Goal: Task Accomplishment & Management: Use online tool/utility

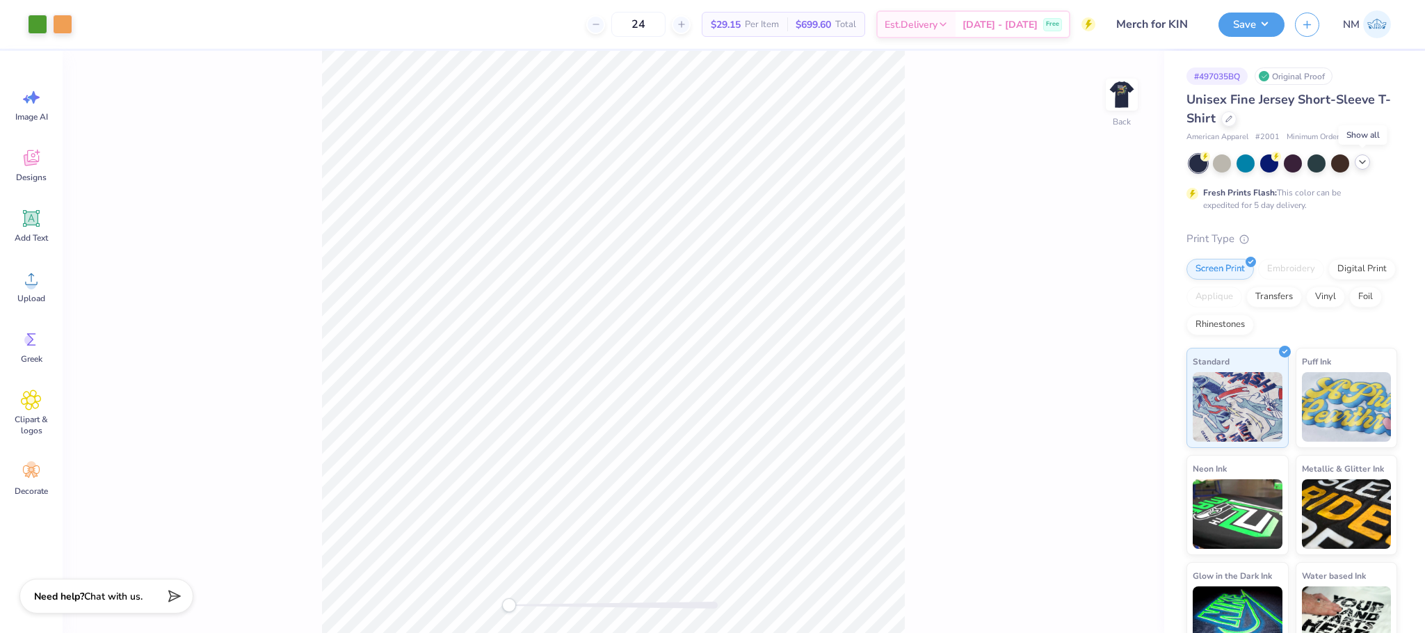
click at [1369, 165] on div at bounding box center [1362, 161] width 15 height 15
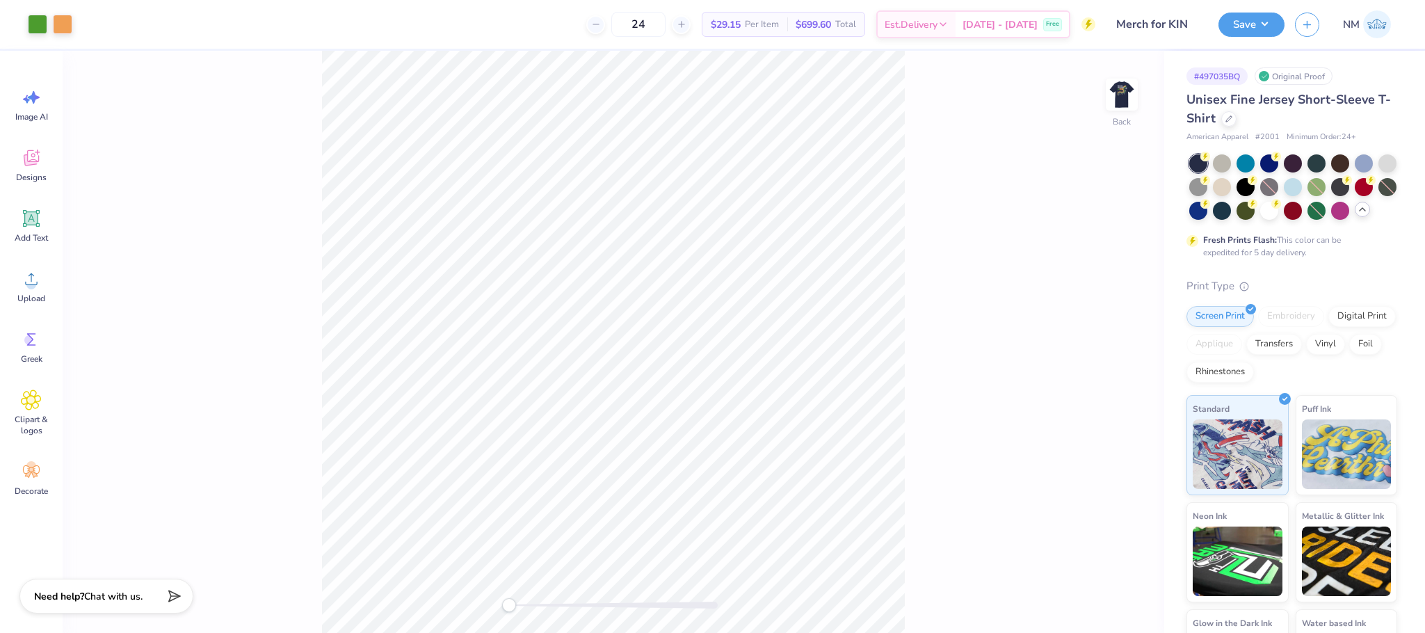
click at [1357, 215] on icon at bounding box center [1362, 209] width 11 height 11
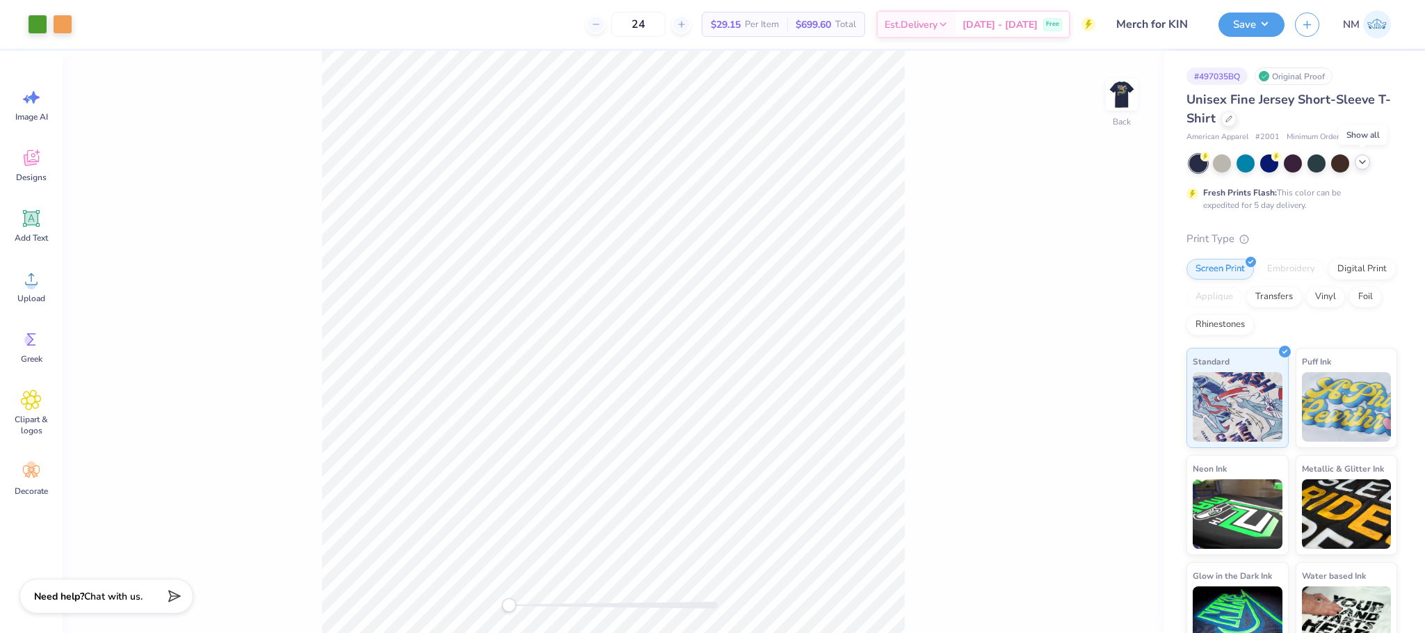
click at [1364, 161] on polyline at bounding box center [1362, 162] width 6 height 3
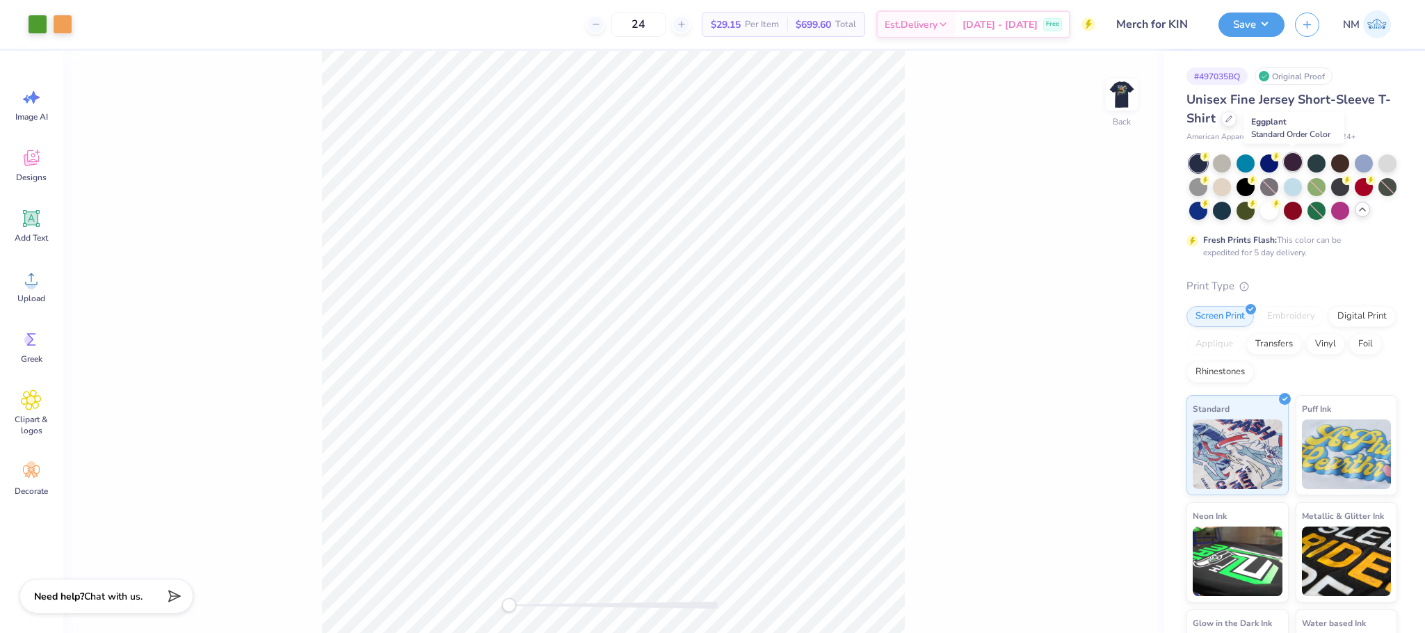
click at [1295, 163] on div at bounding box center [1293, 162] width 18 height 18
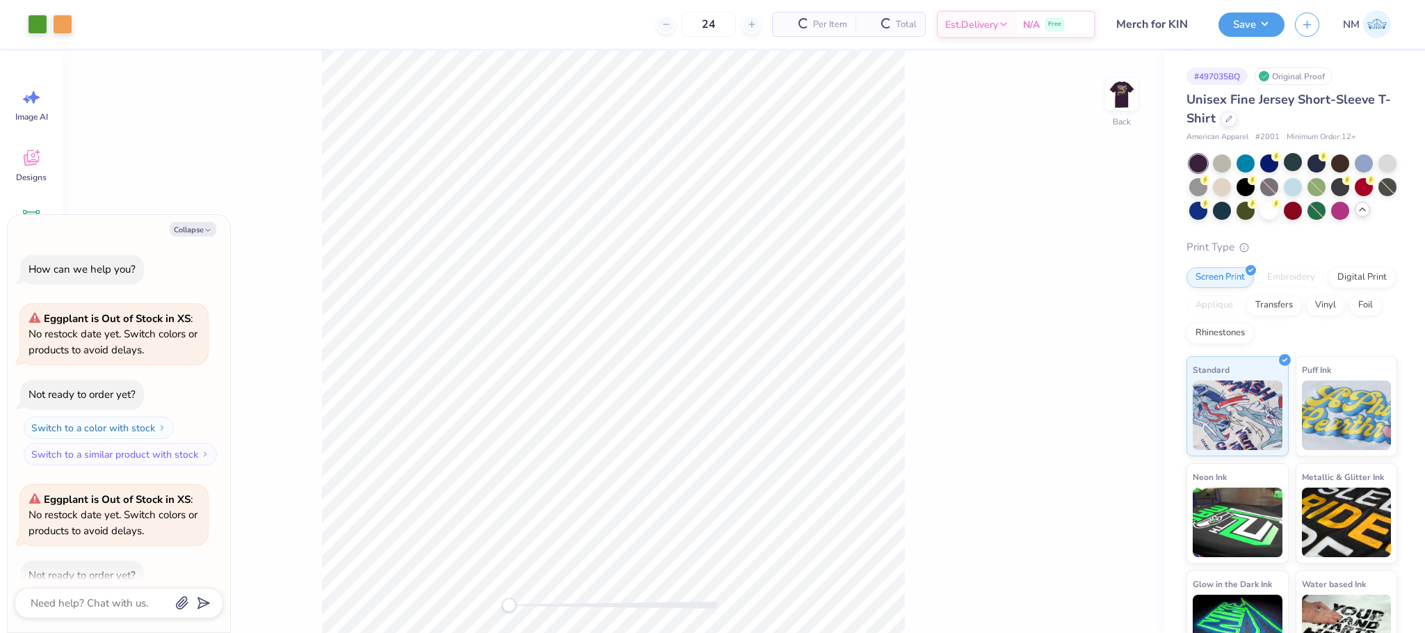
scroll to position [76, 0]
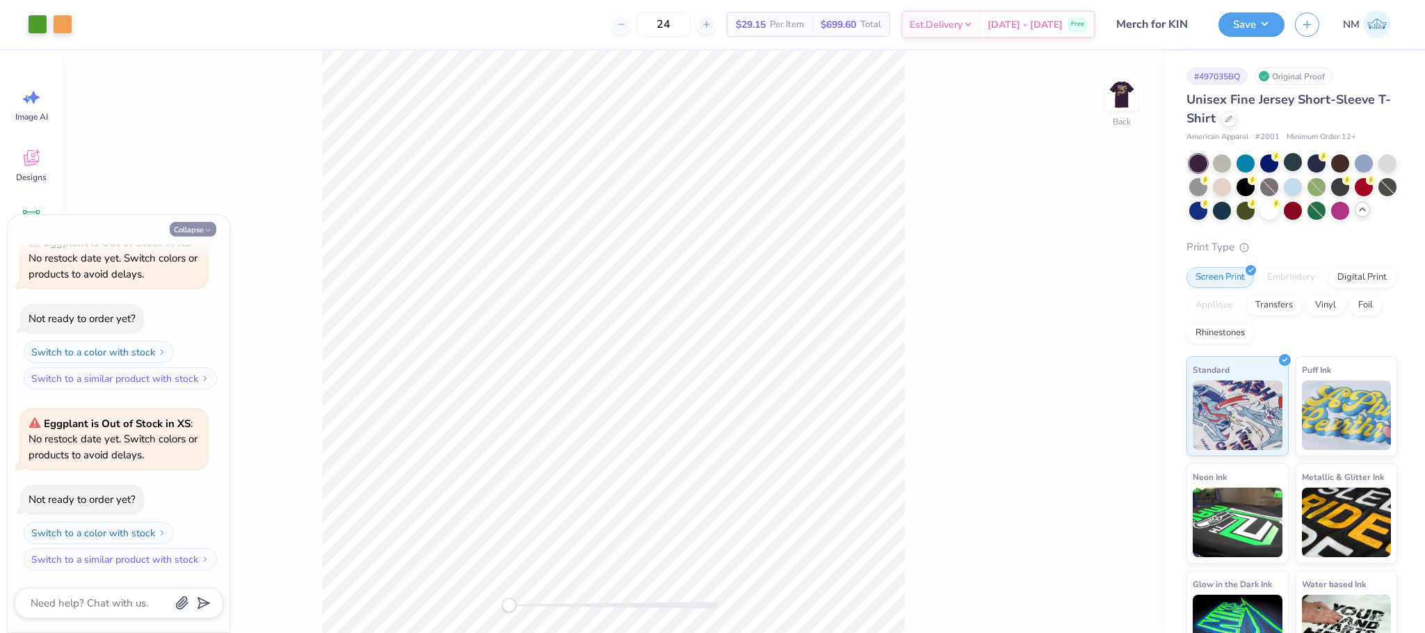
click at [191, 229] on button "Collapse" at bounding box center [193, 229] width 47 height 15
type textarea "x"
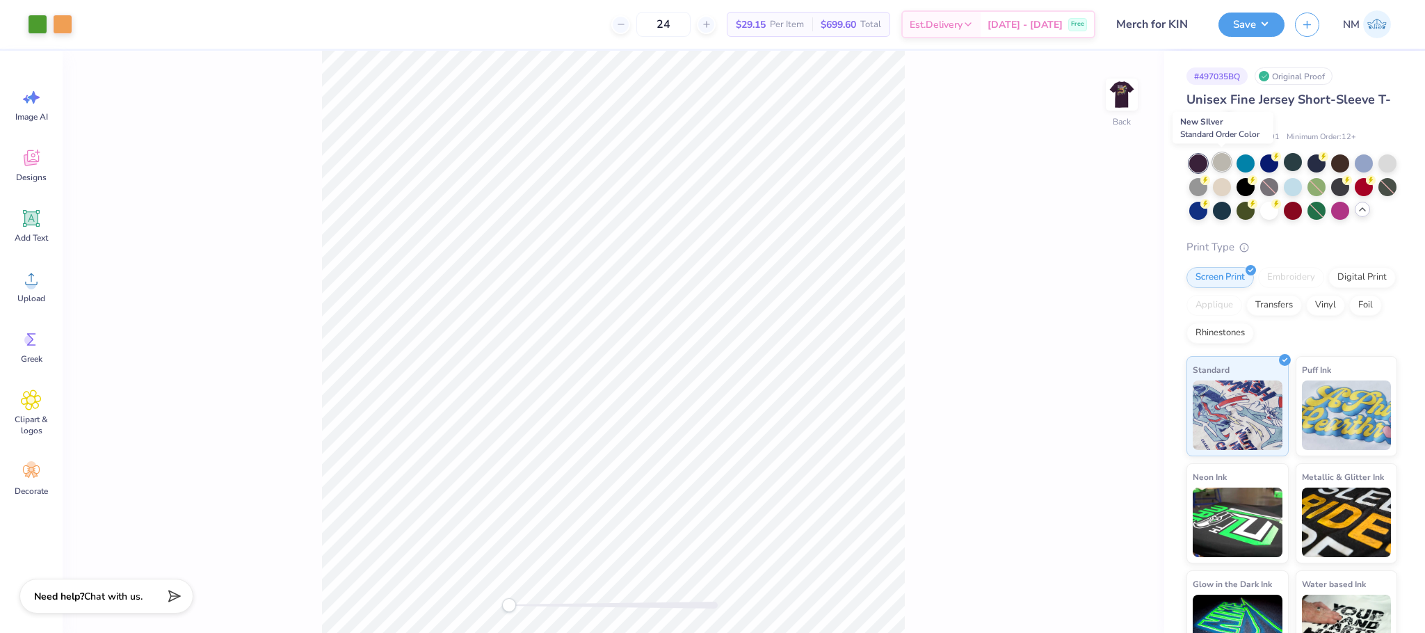
click at [1229, 161] on div at bounding box center [1222, 162] width 18 height 18
click at [1114, 90] on img at bounding box center [1122, 95] width 56 height 56
click at [1124, 88] on img at bounding box center [1122, 95] width 56 height 56
click at [1124, 88] on img at bounding box center [1122, 95] width 28 height 28
click at [1272, 24] on button "Save" at bounding box center [1251, 22] width 66 height 24
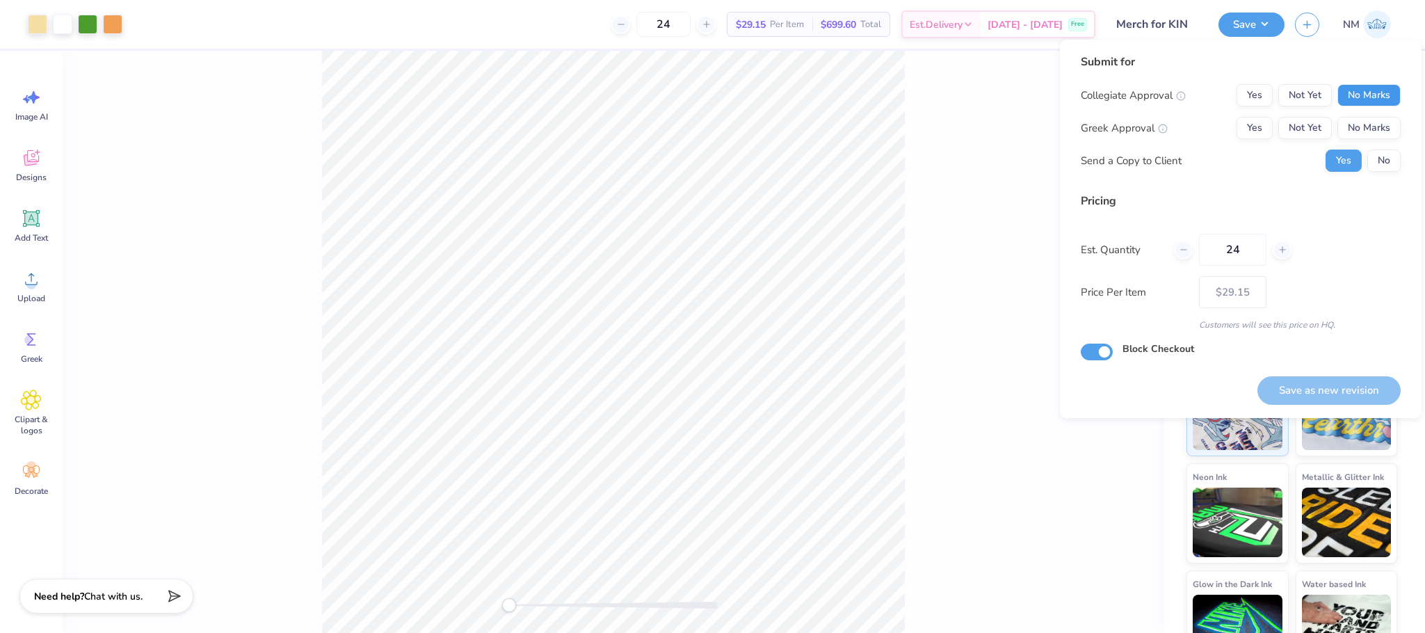
click at [1350, 86] on button "No Marks" at bounding box center [1368, 95] width 63 height 22
click at [1366, 115] on div "Collegiate Approval Yes Not Yet No Marks Greek Approval Yes Not Yet No Marks Se…" at bounding box center [1241, 128] width 320 height 88
click at [1366, 118] on button "No Marks" at bounding box center [1368, 128] width 63 height 22
click at [1323, 390] on button "Save as new revision" at bounding box center [1328, 390] width 143 height 29
type input "$29.15"
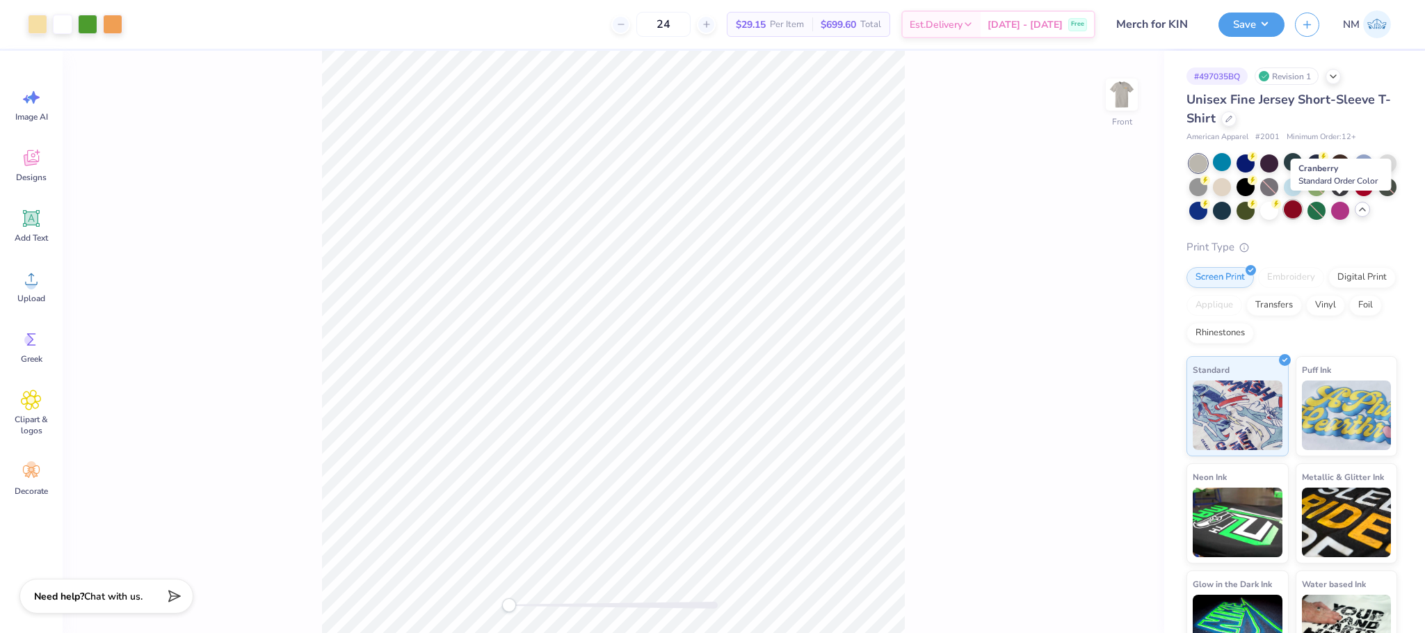
click at [1302, 209] on div at bounding box center [1293, 209] width 18 height 18
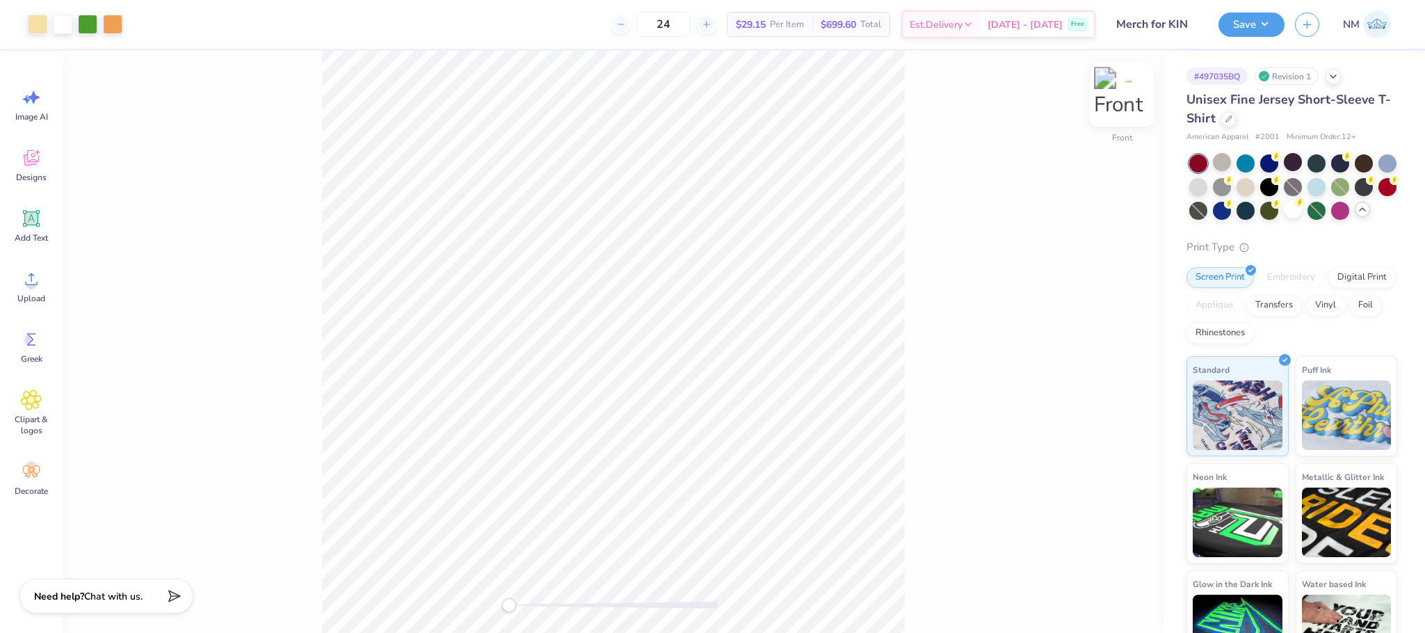
click at [1122, 107] on img at bounding box center [1122, 95] width 56 height 56
click at [1278, 186] on div at bounding box center [1269, 186] width 18 height 18
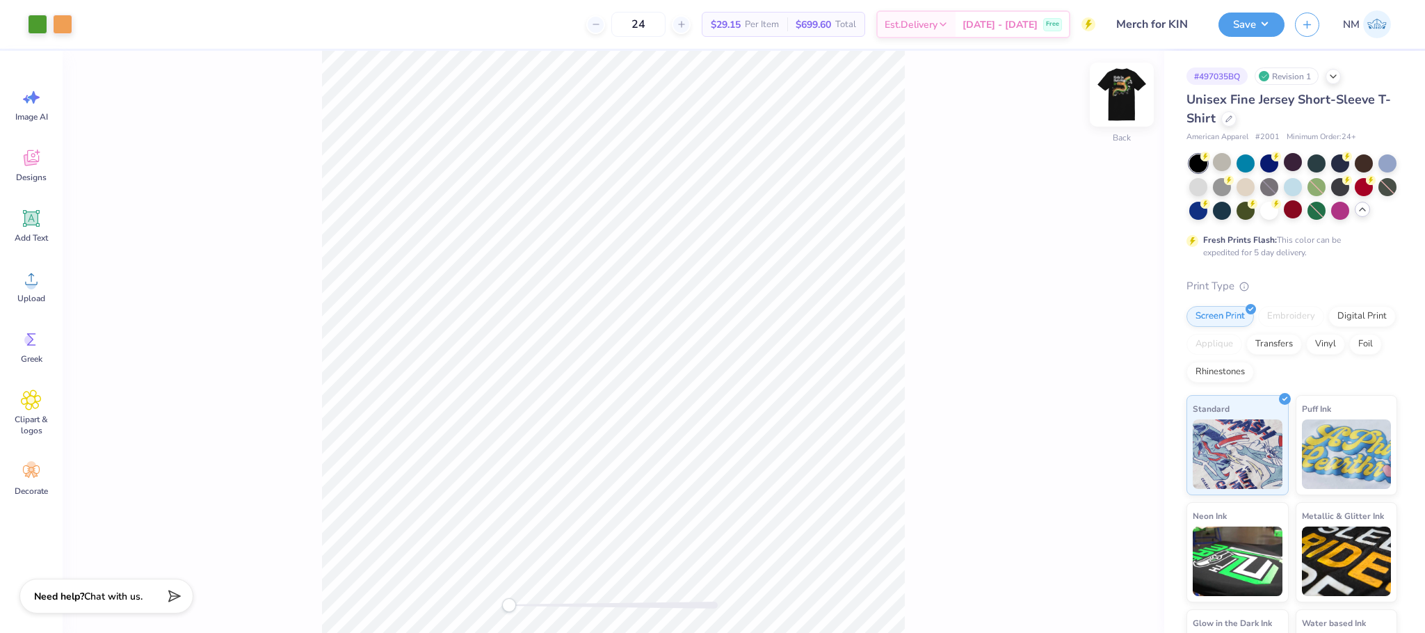
click at [1119, 92] on img at bounding box center [1122, 95] width 56 height 56
click at [1118, 88] on img at bounding box center [1122, 95] width 56 height 56
click at [1248, 19] on button "Save" at bounding box center [1251, 22] width 66 height 24
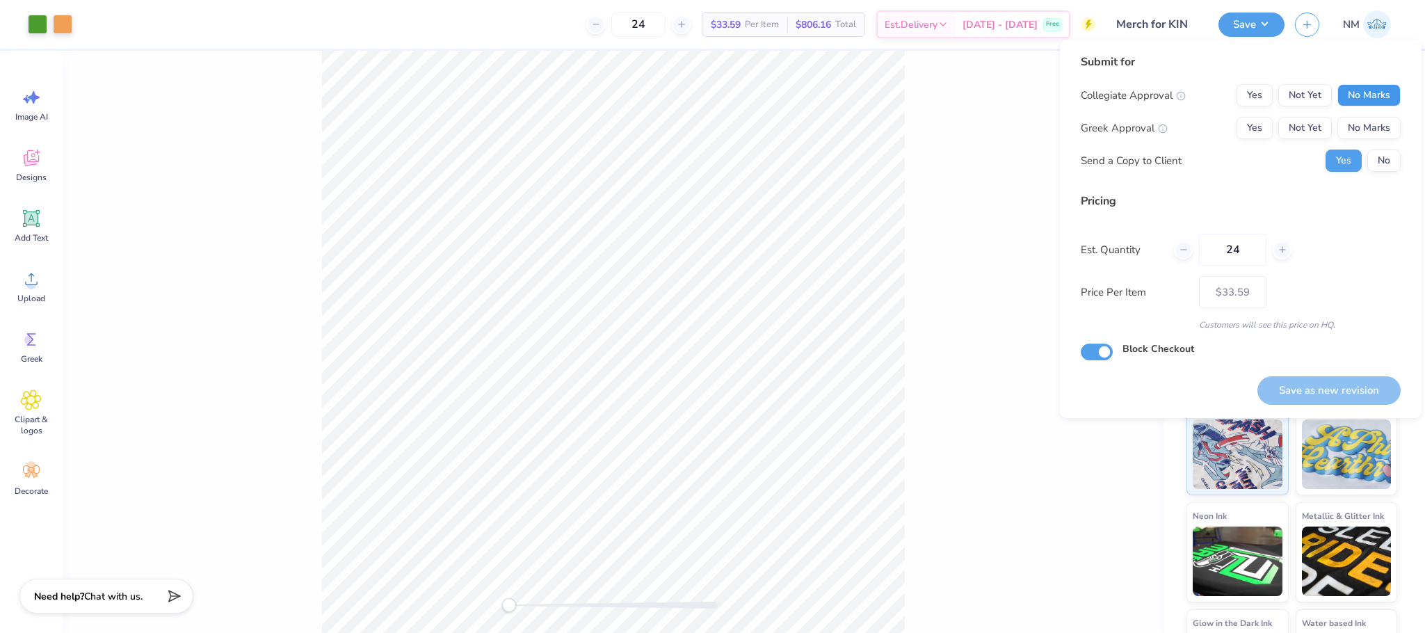
click at [1357, 84] on button "No Marks" at bounding box center [1368, 95] width 63 height 22
click at [1362, 126] on button "No Marks" at bounding box center [1368, 128] width 63 height 22
click at [1320, 385] on button "Save as new revision" at bounding box center [1328, 390] width 143 height 29
type input "$33.59"
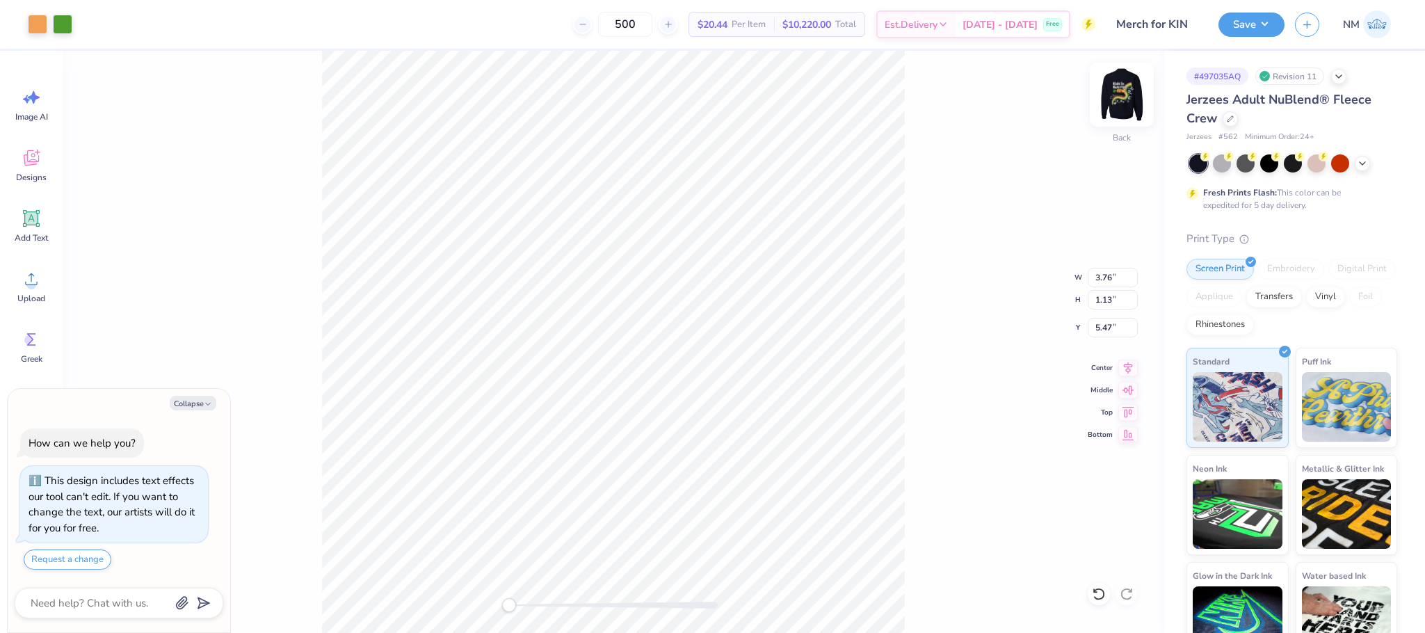
click at [1133, 90] on img at bounding box center [1122, 95] width 56 height 56
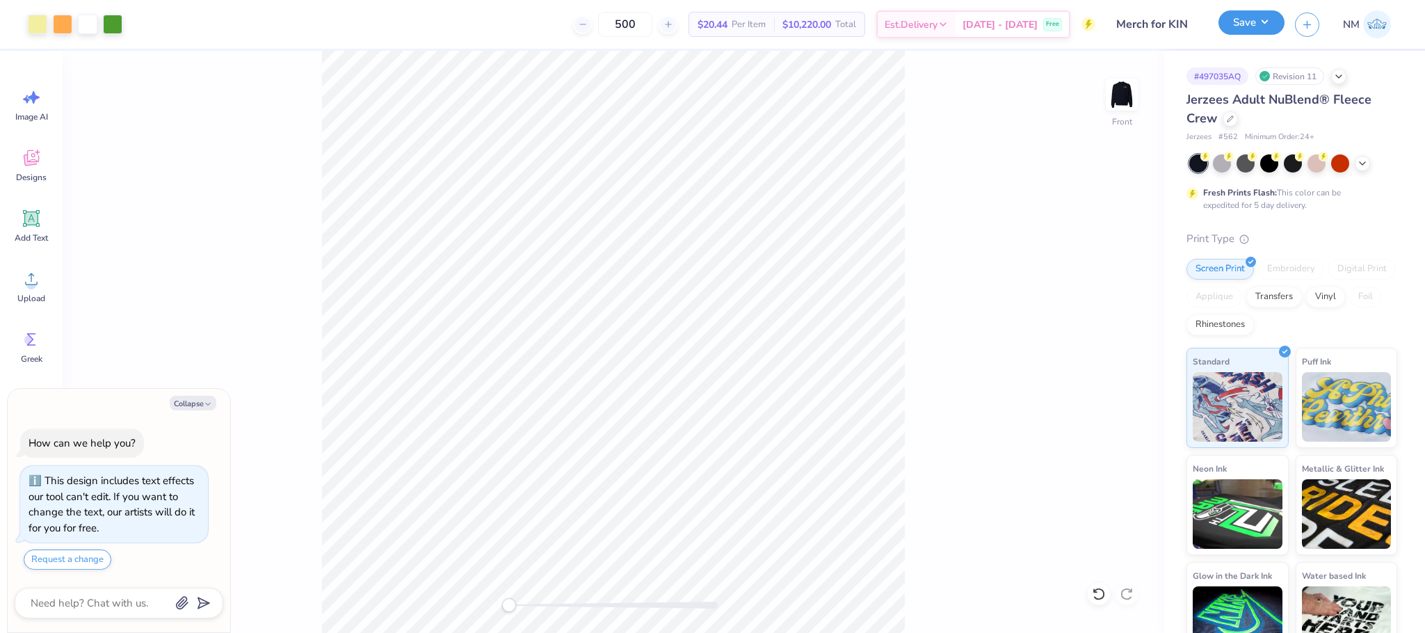
click at [1266, 23] on button "Save" at bounding box center [1251, 22] width 66 height 24
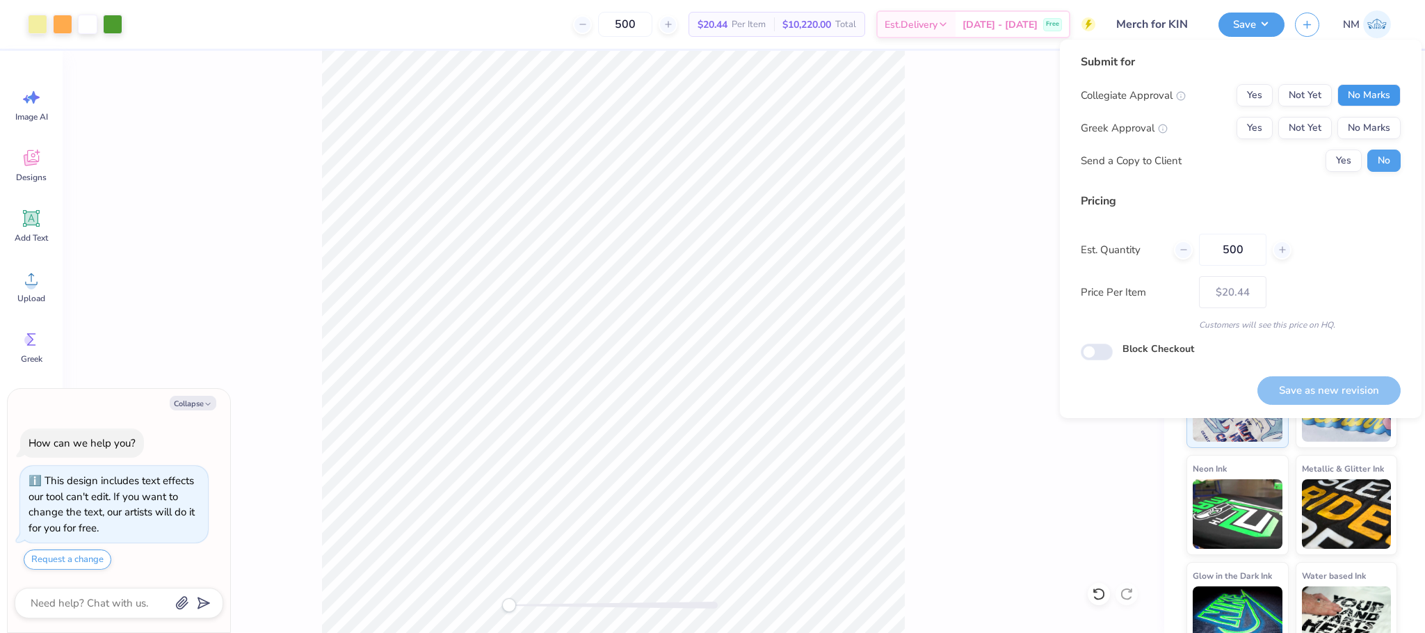
click at [1396, 88] on button "No Marks" at bounding box center [1368, 95] width 63 height 22
click at [1368, 123] on button "No Marks" at bounding box center [1368, 128] width 63 height 22
click at [1285, 387] on button "Save as new revision" at bounding box center [1328, 390] width 143 height 29
type textarea "x"
type input "– –"
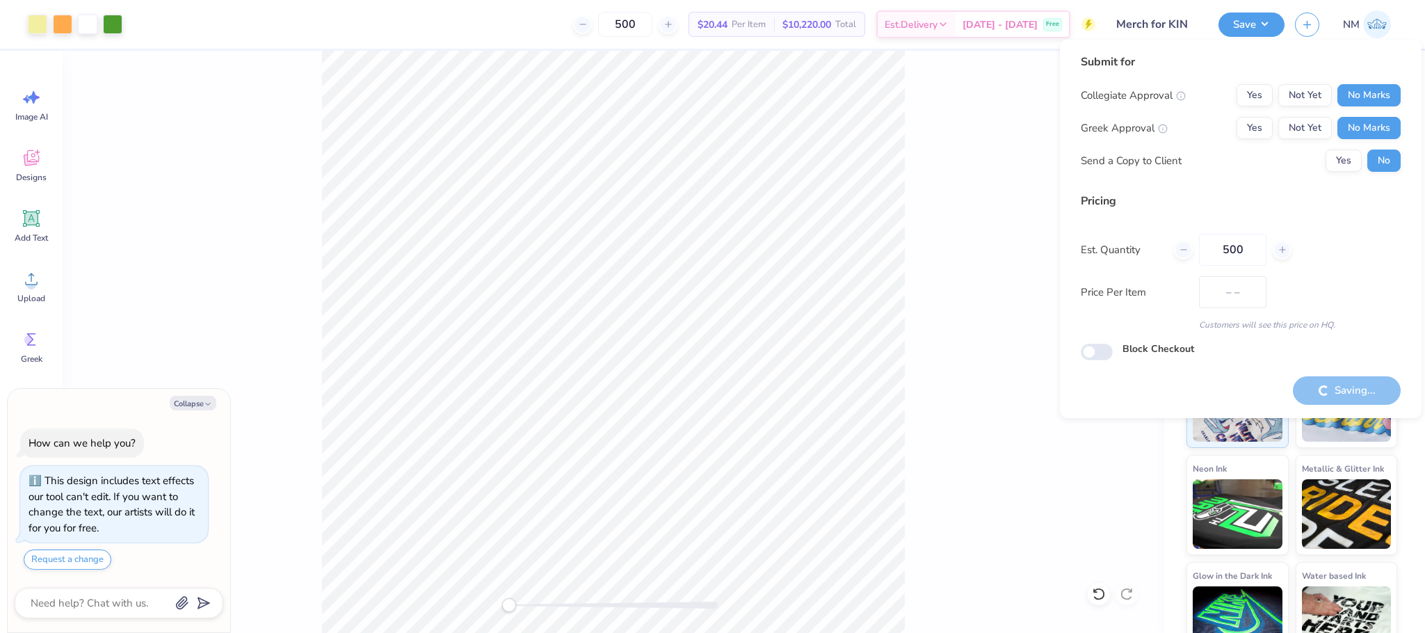
type textarea "x"
type input "$20.44"
type textarea "x"
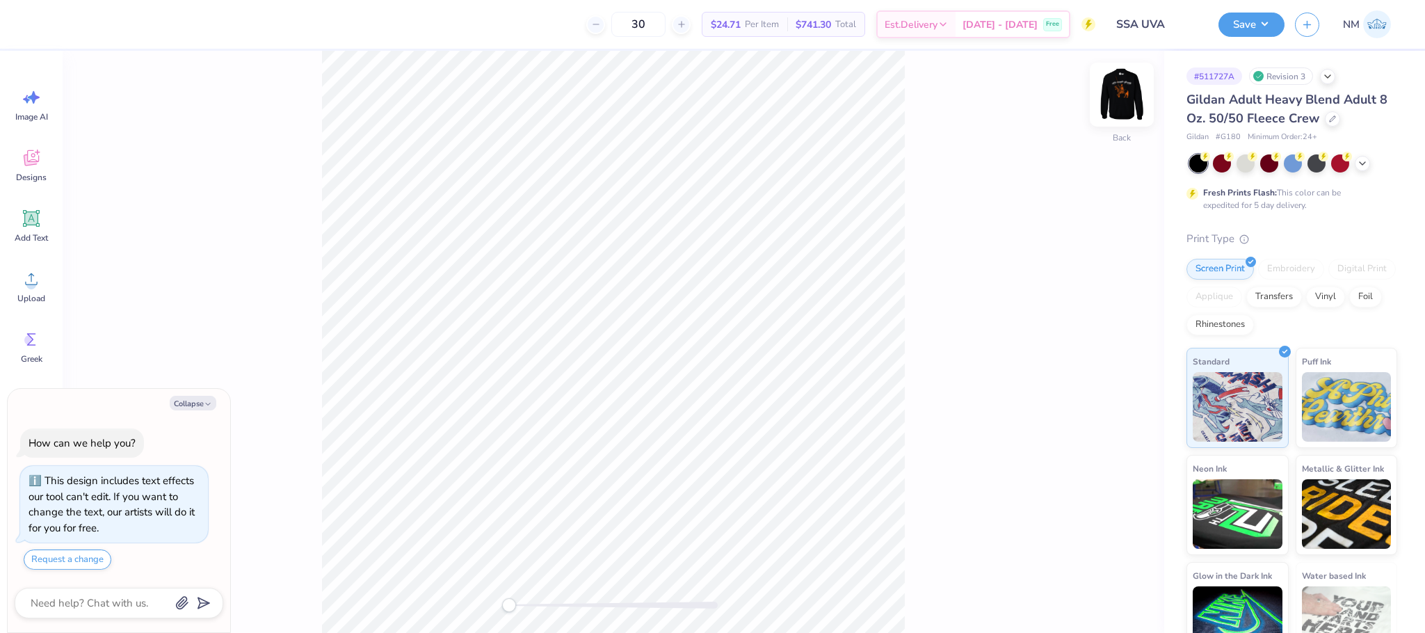
click at [1115, 97] on img at bounding box center [1122, 95] width 56 height 56
click at [1117, 92] on img at bounding box center [1122, 95] width 56 height 56
type textarea "x"
type input "3.00"
click at [1124, 88] on img at bounding box center [1122, 95] width 56 height 56
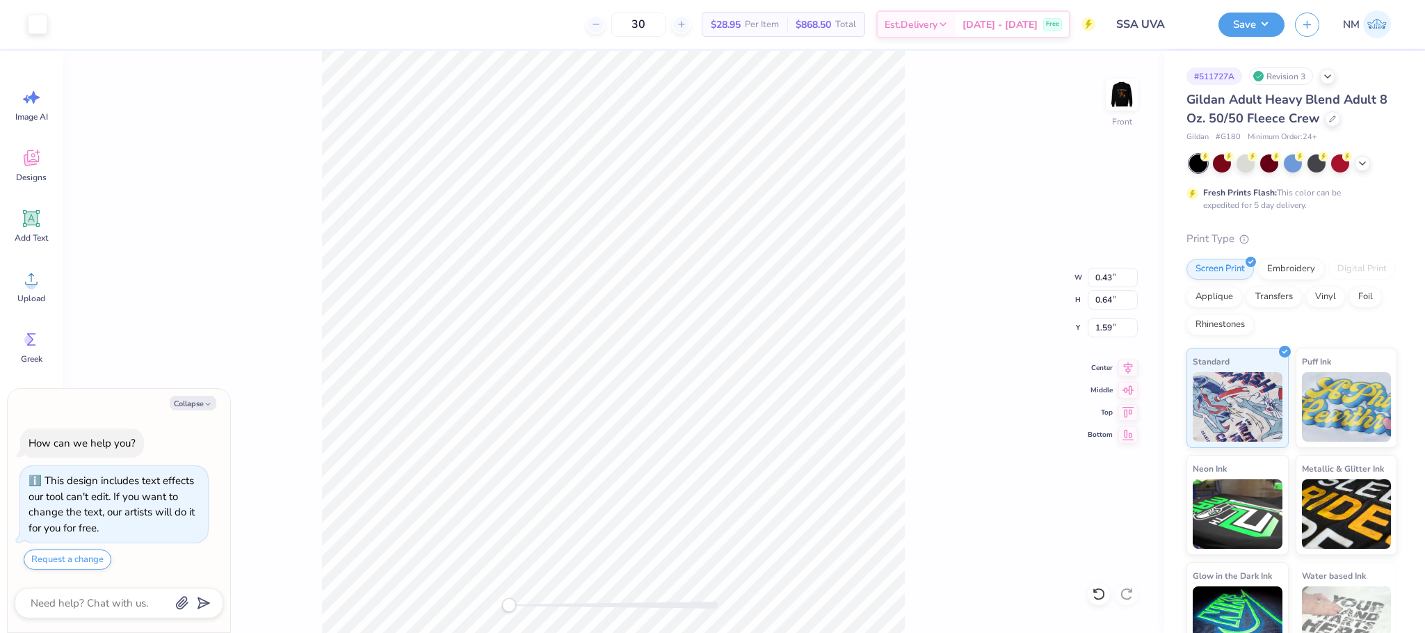
type textarea "x"
type input "0.57"
type input "0.63"
type input "1.61"
click at [29, 221] on icon at bounding box center [31, 218] width 13 height 13
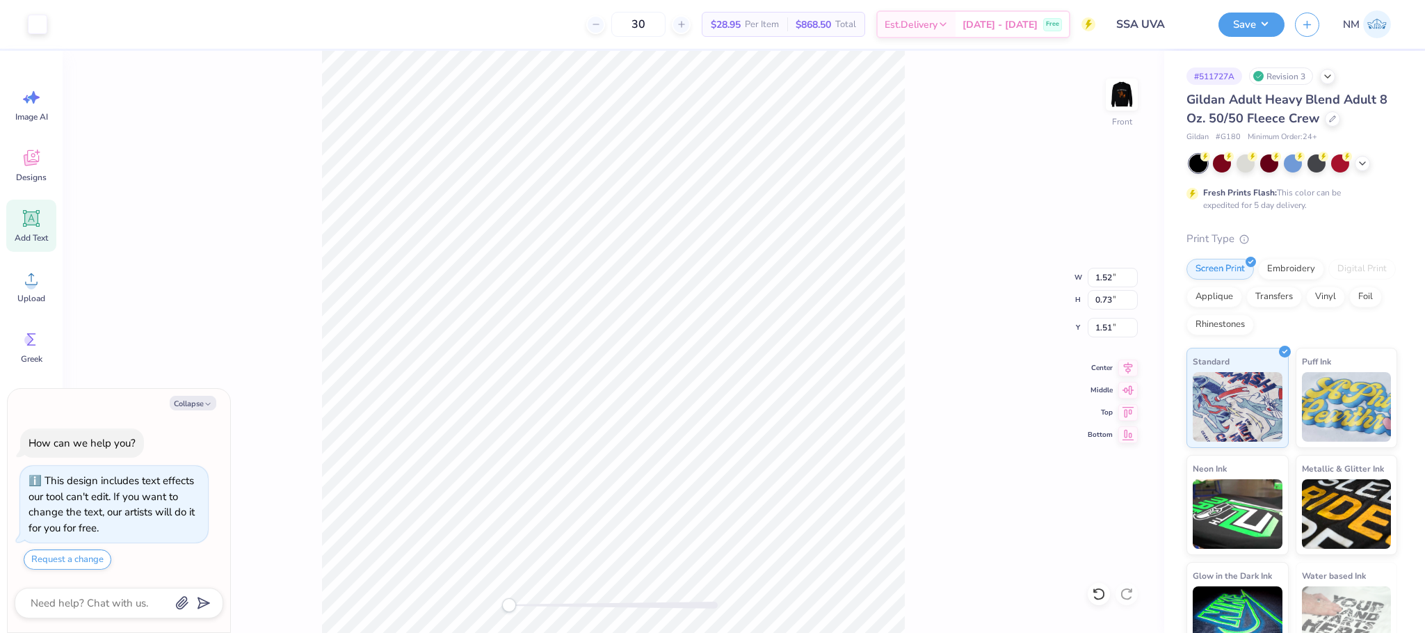
type textarea "x"
type input "5.91"
type input "1.71"
type input "12.39"
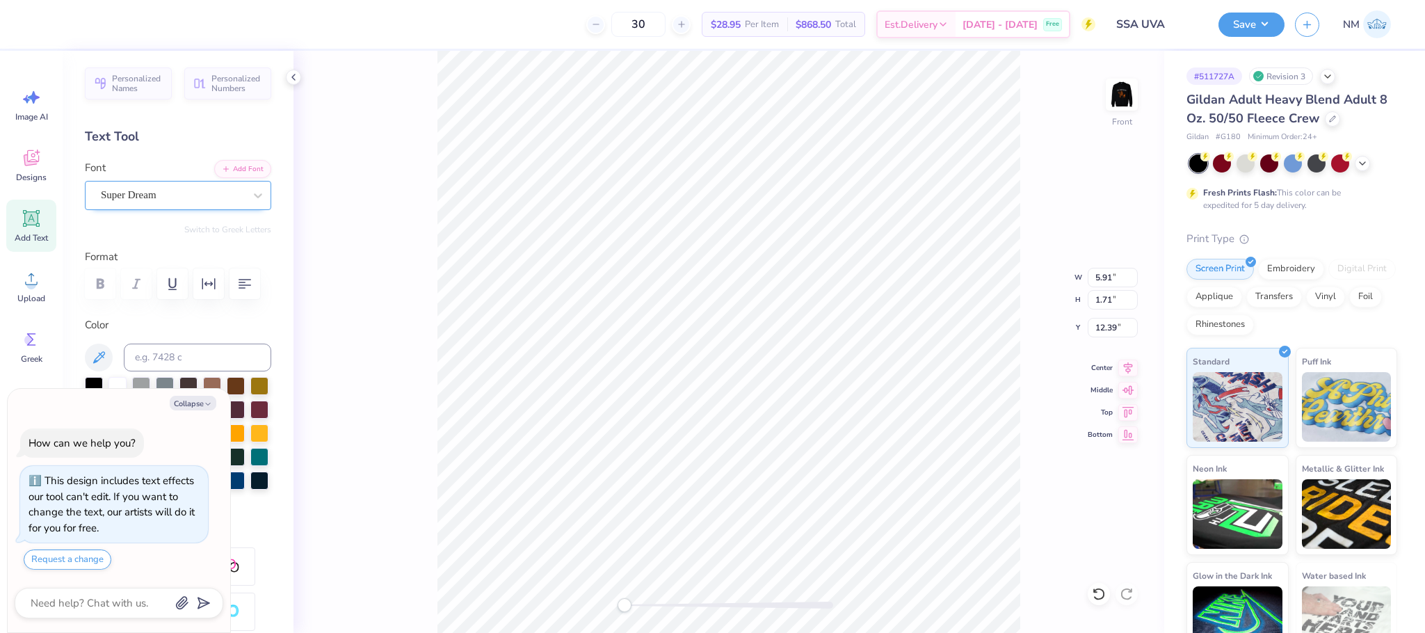
click at [159, 207] on div "Super Dream" at bounding box center [178, 195] width 186 height 29
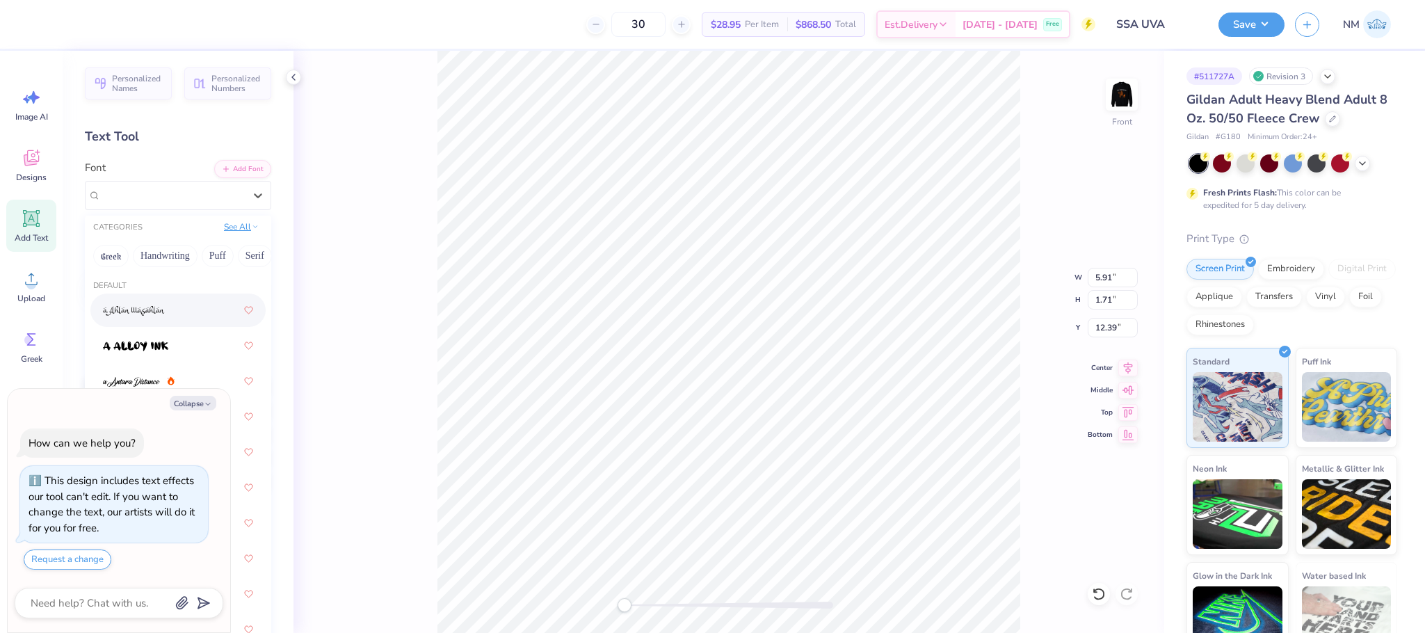
click at [230, 224] on button "See All" at bounding box center [241, 227] width 43 height 14
click at [199, 405] on button "Collapse" at bounding box center [193, 403] width 47 height 15
type textarea "x"
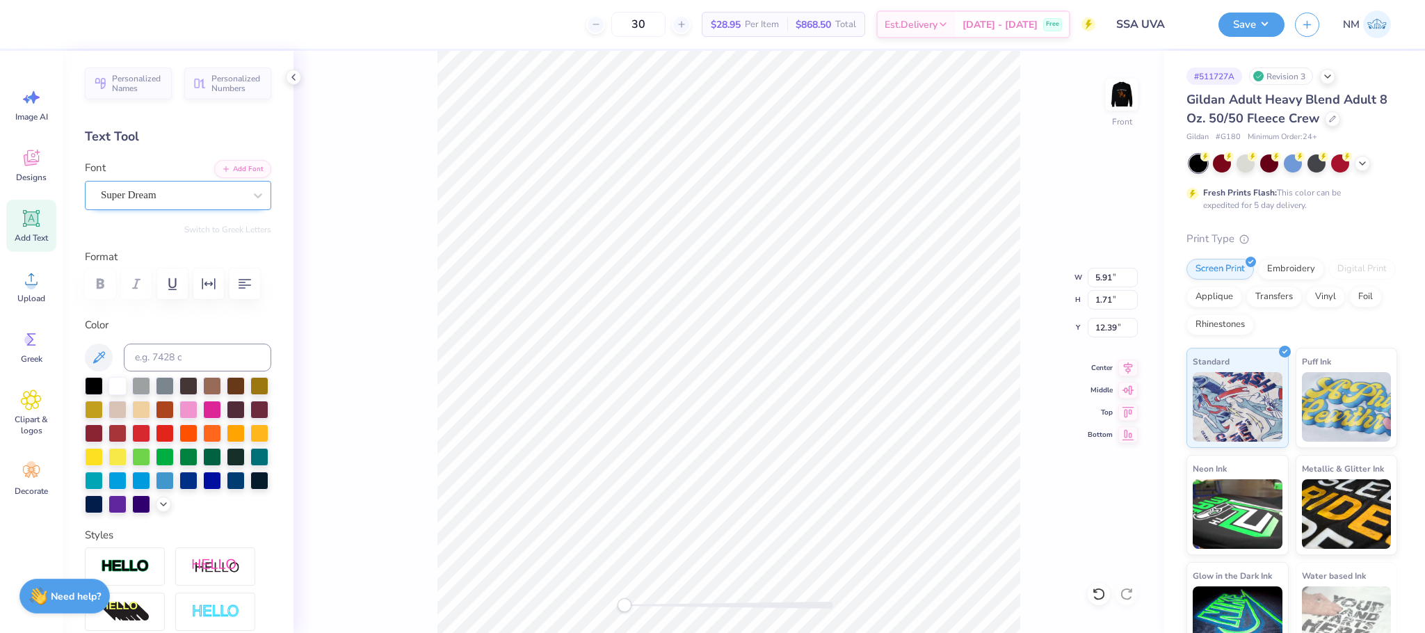
click at [163, 197] on div "Super Dream" at bounding box center [172, 195] width 146 height 22
type textarea "T"
type textarea "Sikh Students Association"
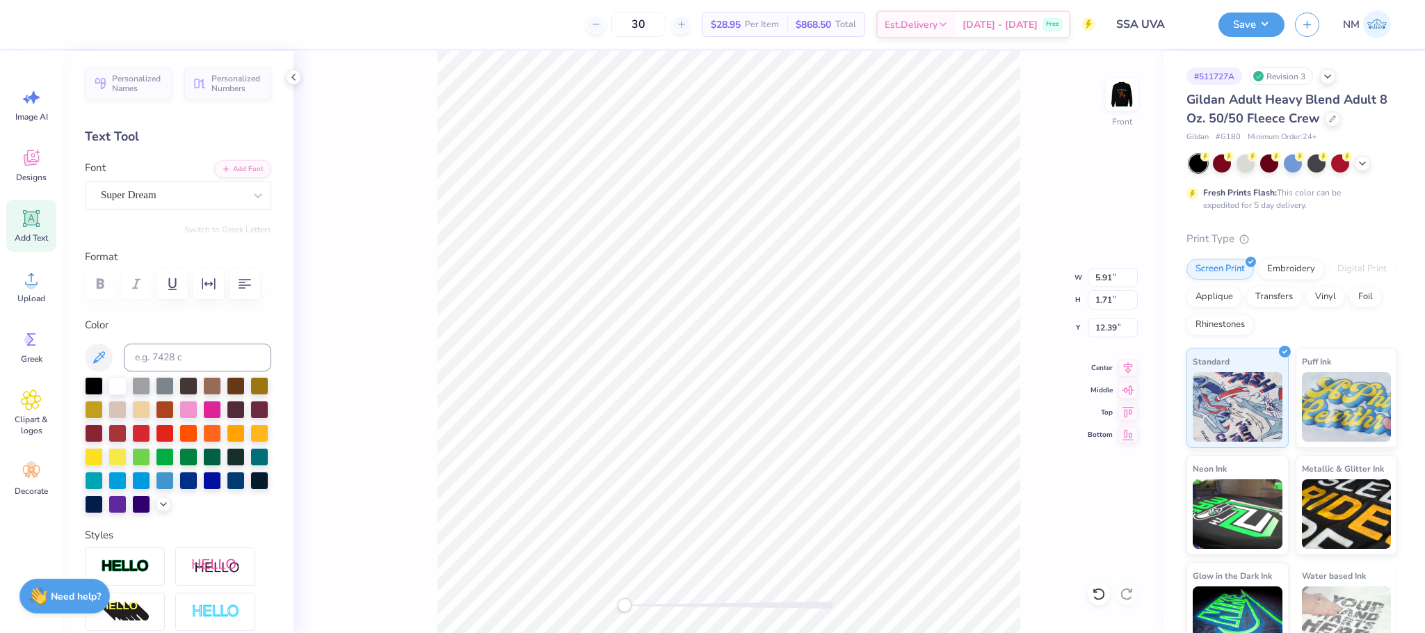
scroll to position [17, 2]
type input "1.34"
type input "1.66"
type input "1.00"
type input "5.71"
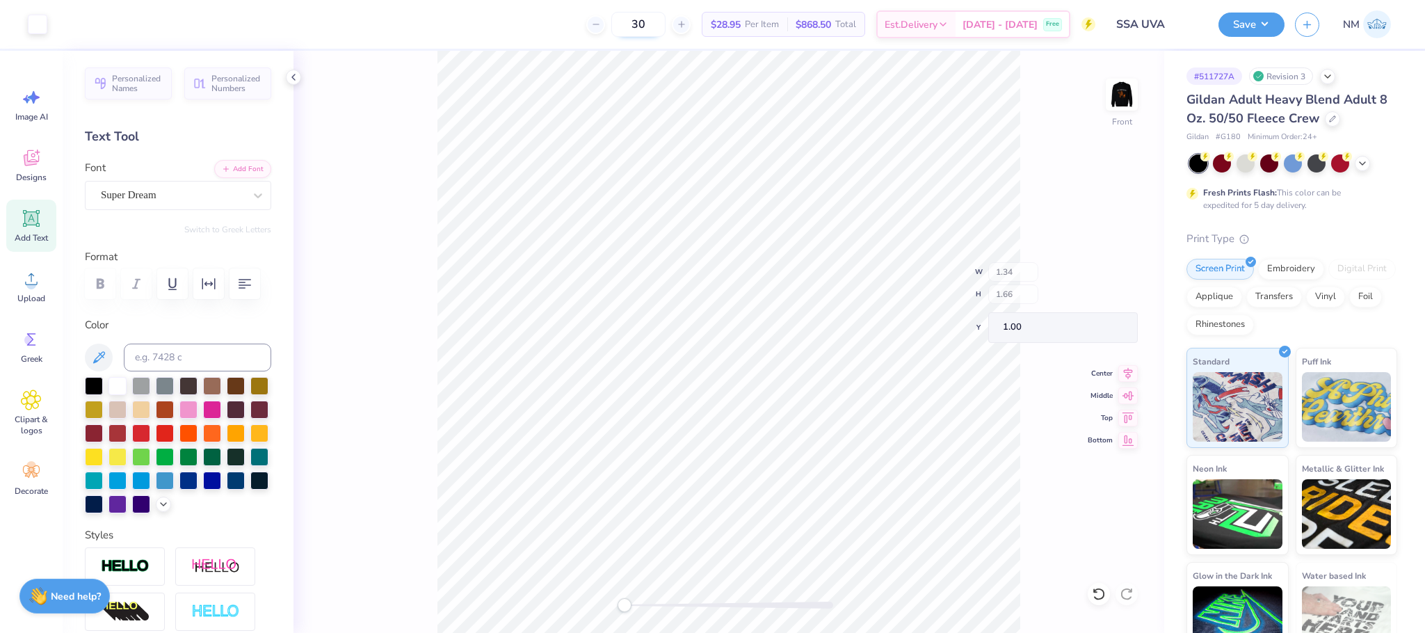
type input "0.34"
type input "4.71"
type textarea "Sikh Students Association"
click at [190, 192] on div "Super Dream" at bounding box center [172, 195] width 146 height 22
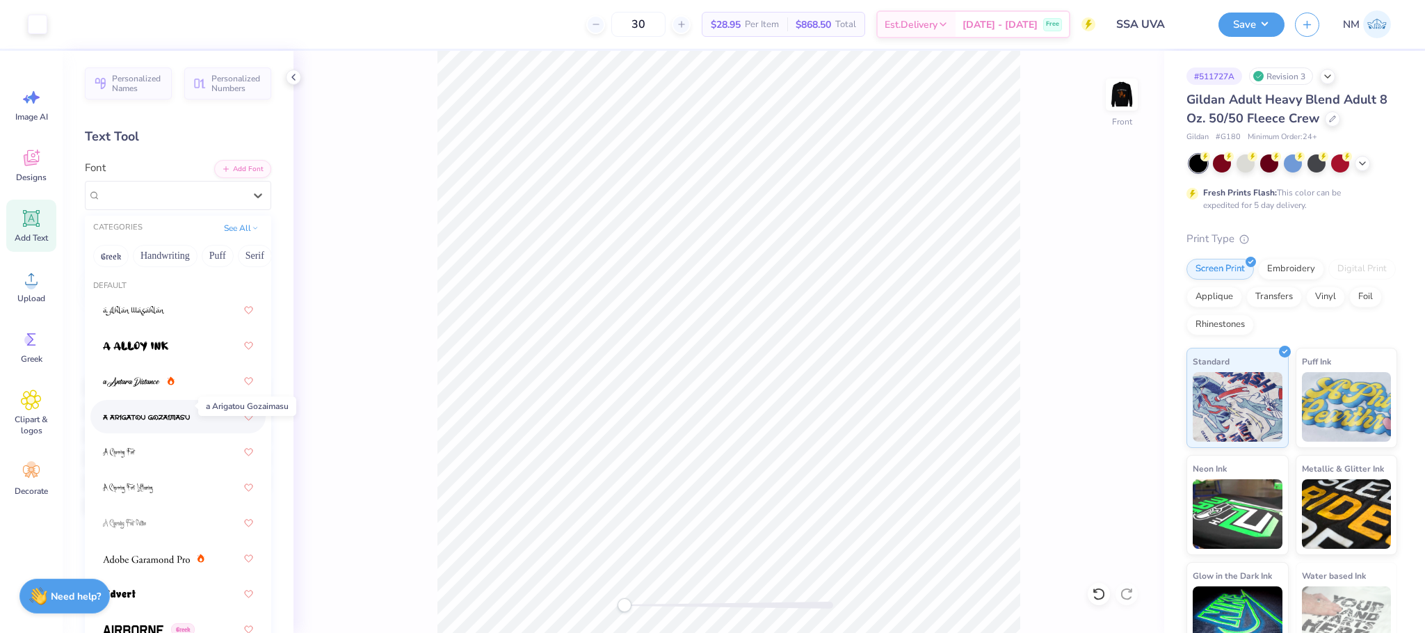
scroll to position [365, 0]
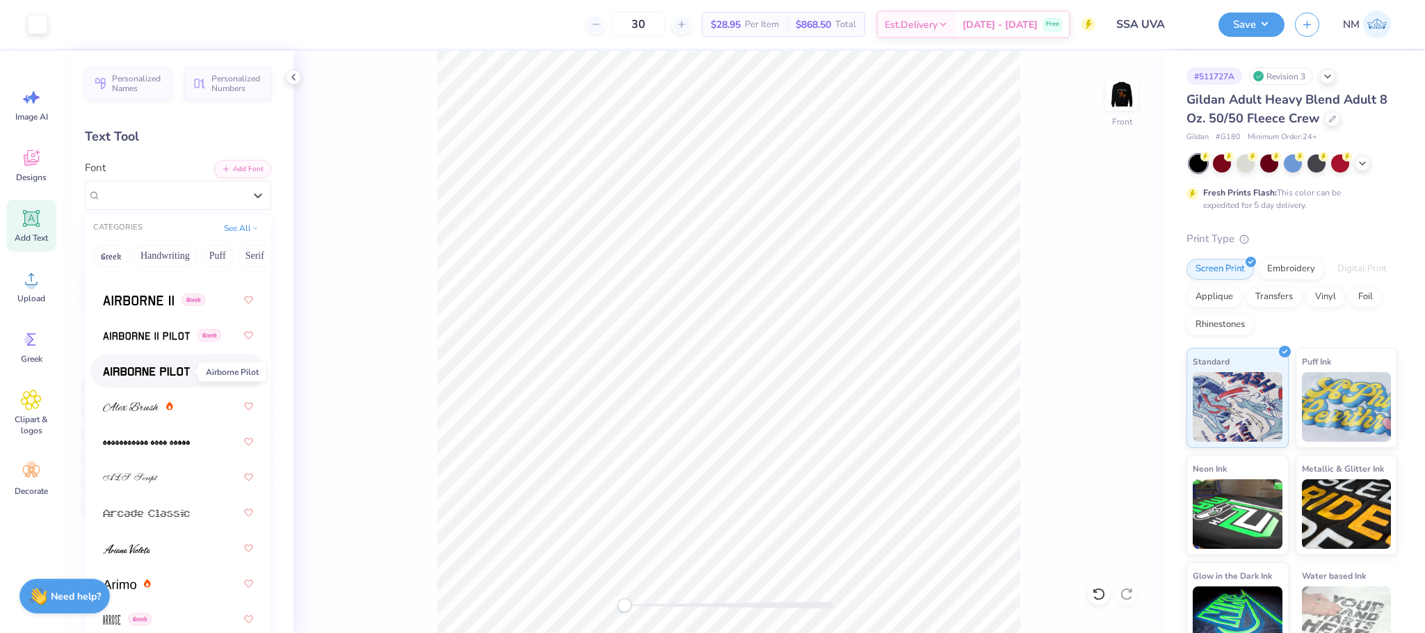
click at [156, 372] on img at bounding box center [146, 371] width 87 height 10
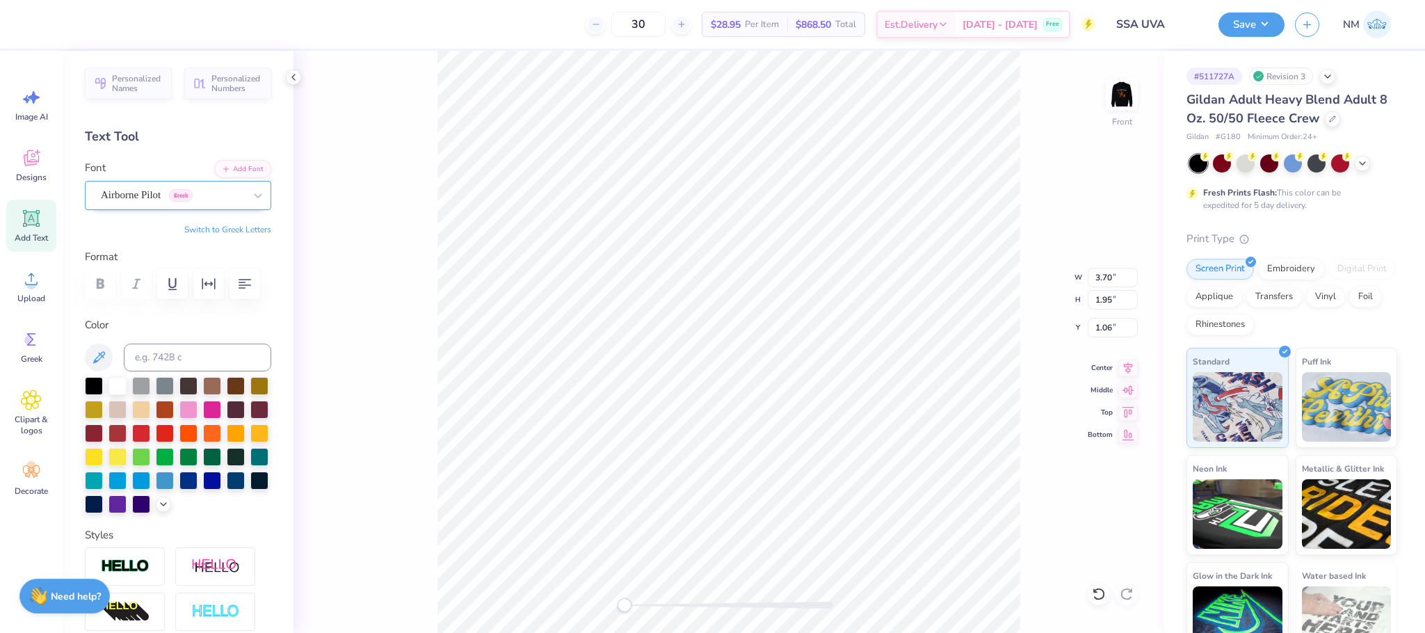
click at [192, 203] on div "Airborne Pilot Greek" at bounding box center [172, 195] width 146 height 22
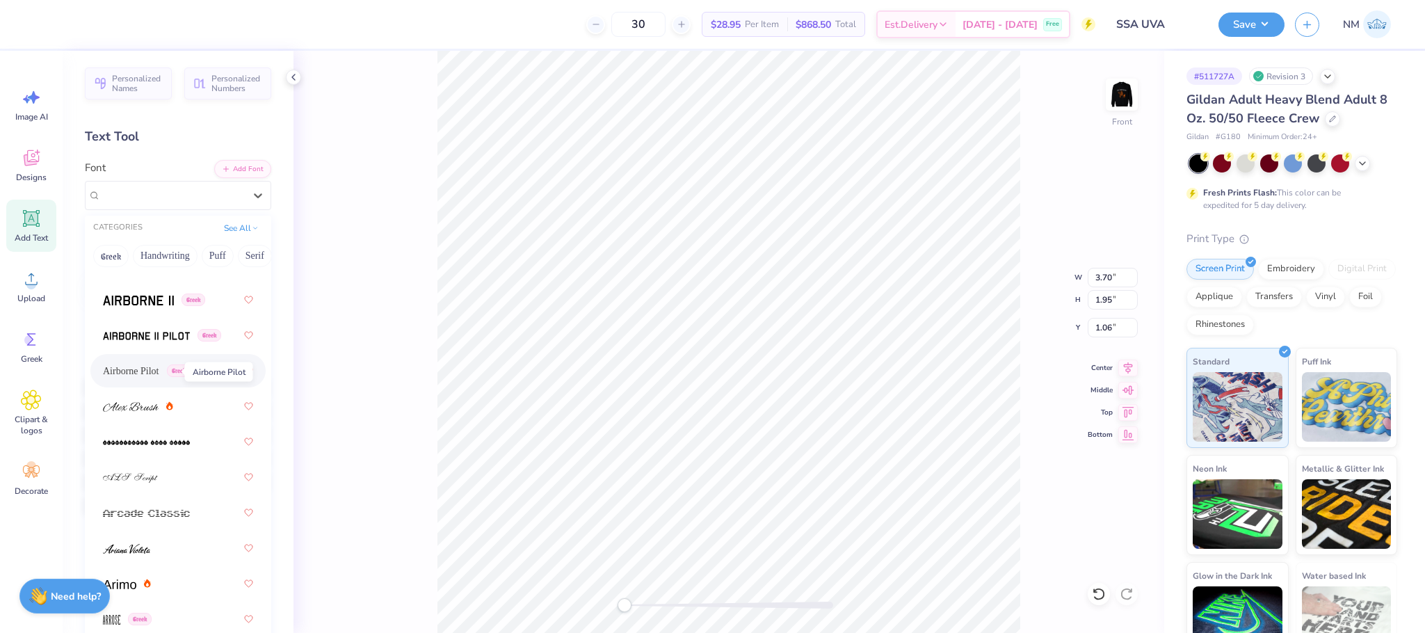
click at [154, 366] on span "Airborne Pilot" at bounding box center [131, 371] width 56 height 15
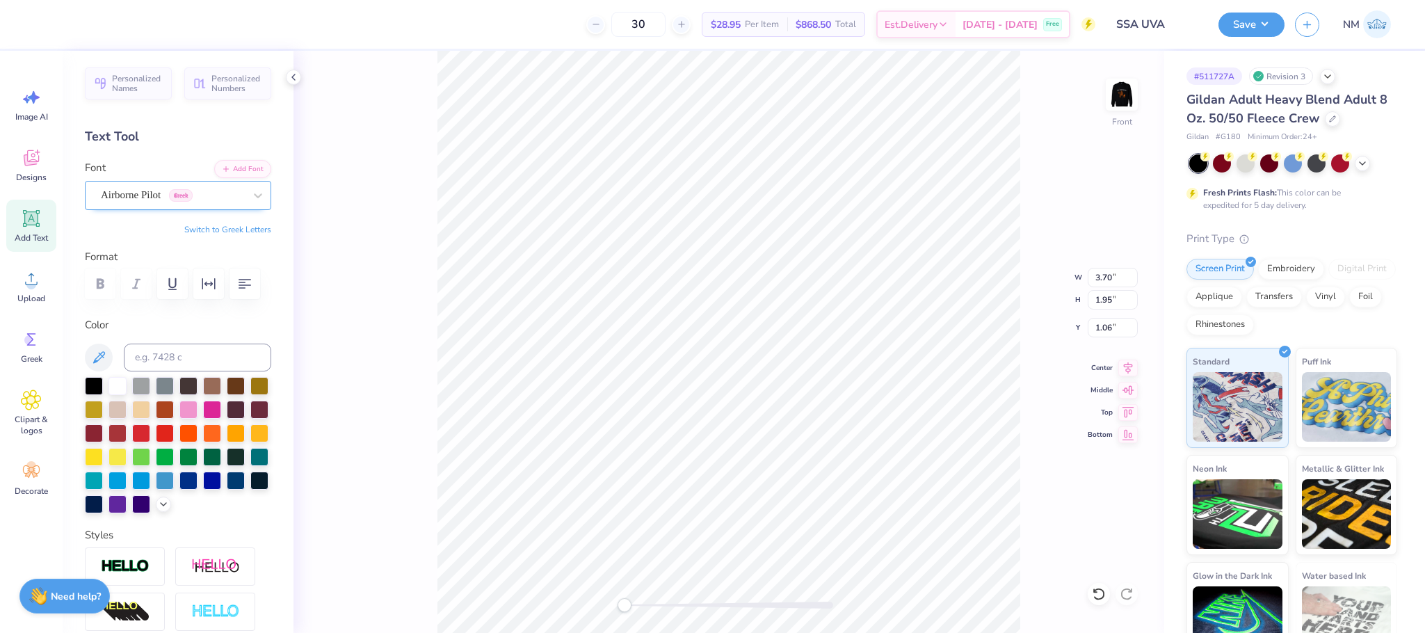
click at [170, 202] on div "Airborne Pilot Greek" at bounding box center [172, 195] width 146 height 22
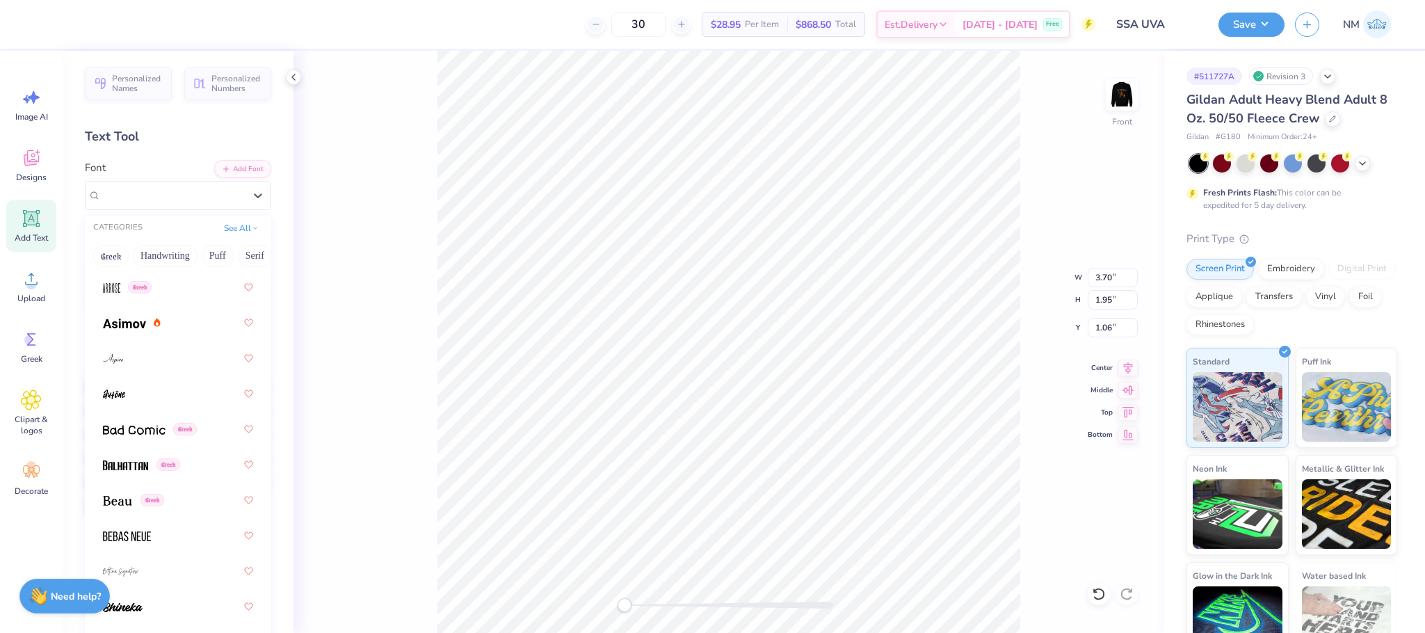
scroll to position [730, 0]
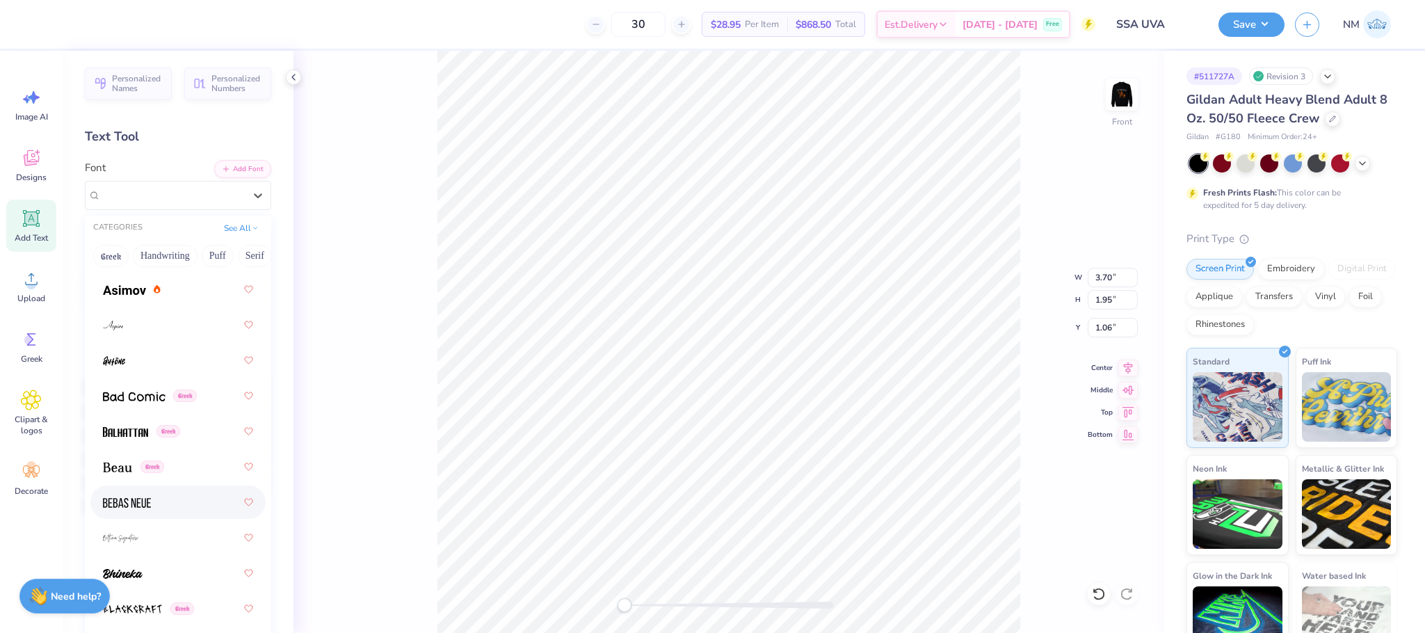
click at [136, 494] on div at bounding box center [178, 502] width 150 height 25
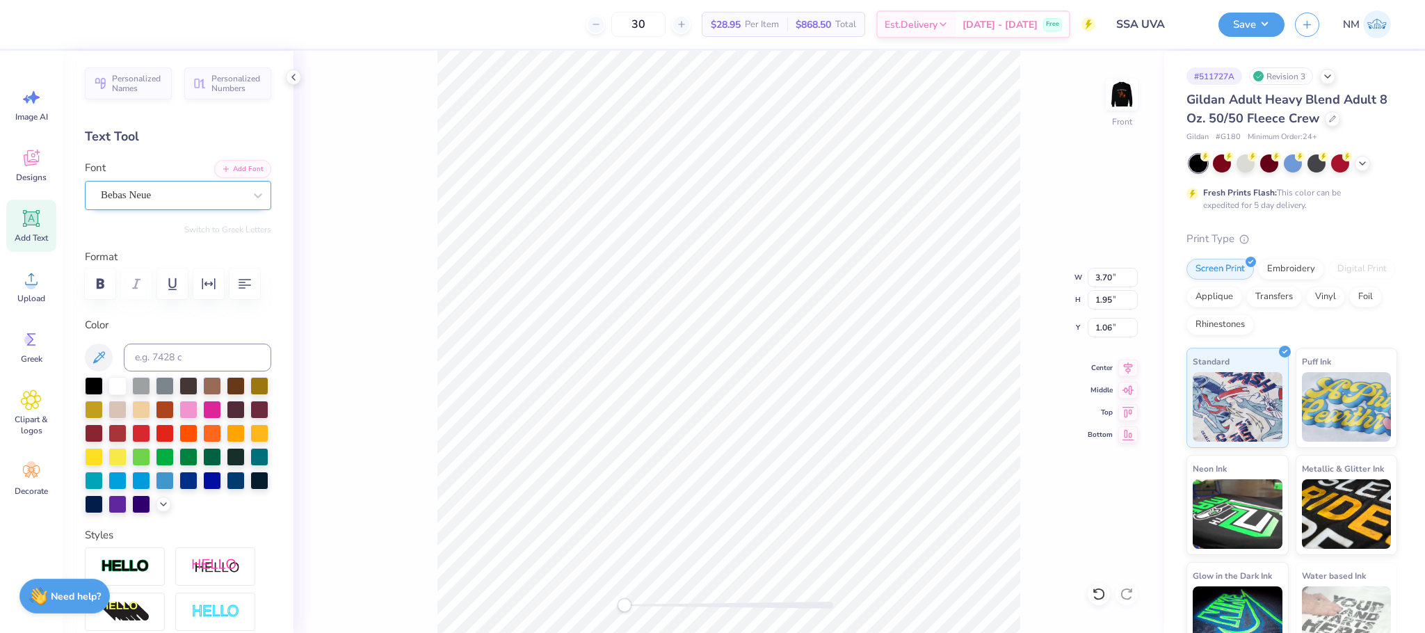
click at [161, 195] on div "Bebas Neue" at bounding box center [172, 195] width 146 height 22
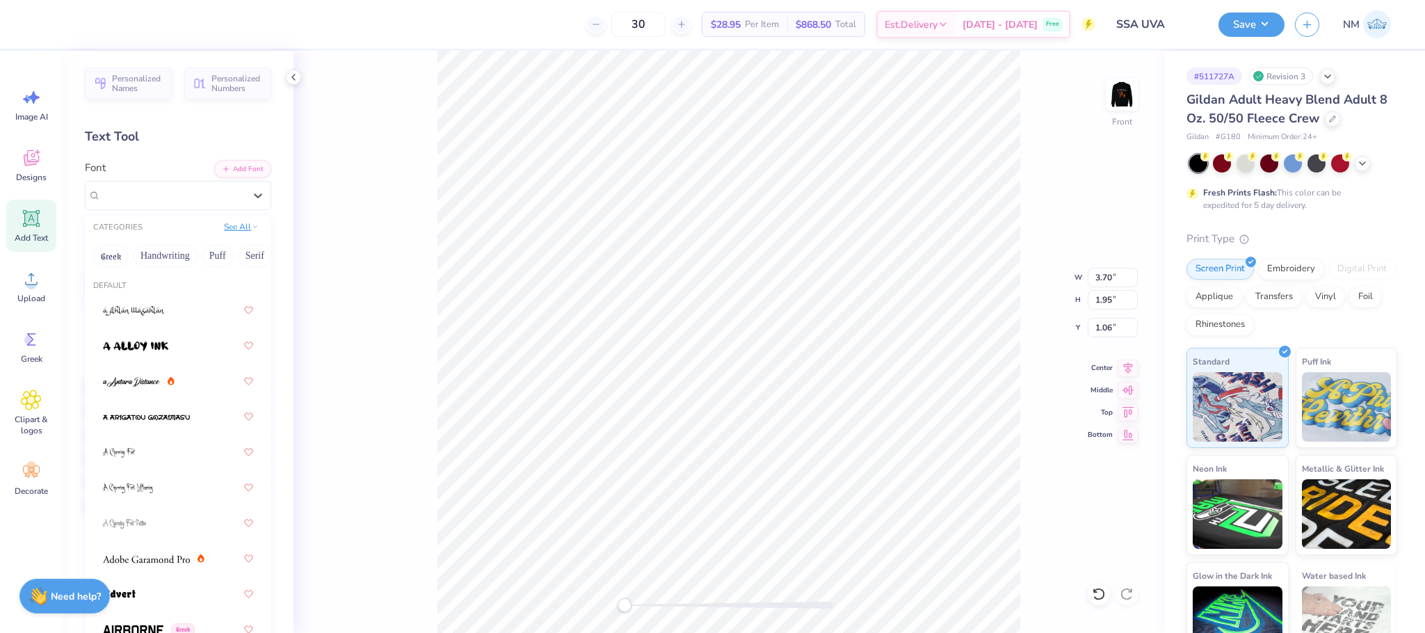
click at [225, 225] on button "See All" at bounding box center [241, 227] width 43 height 14
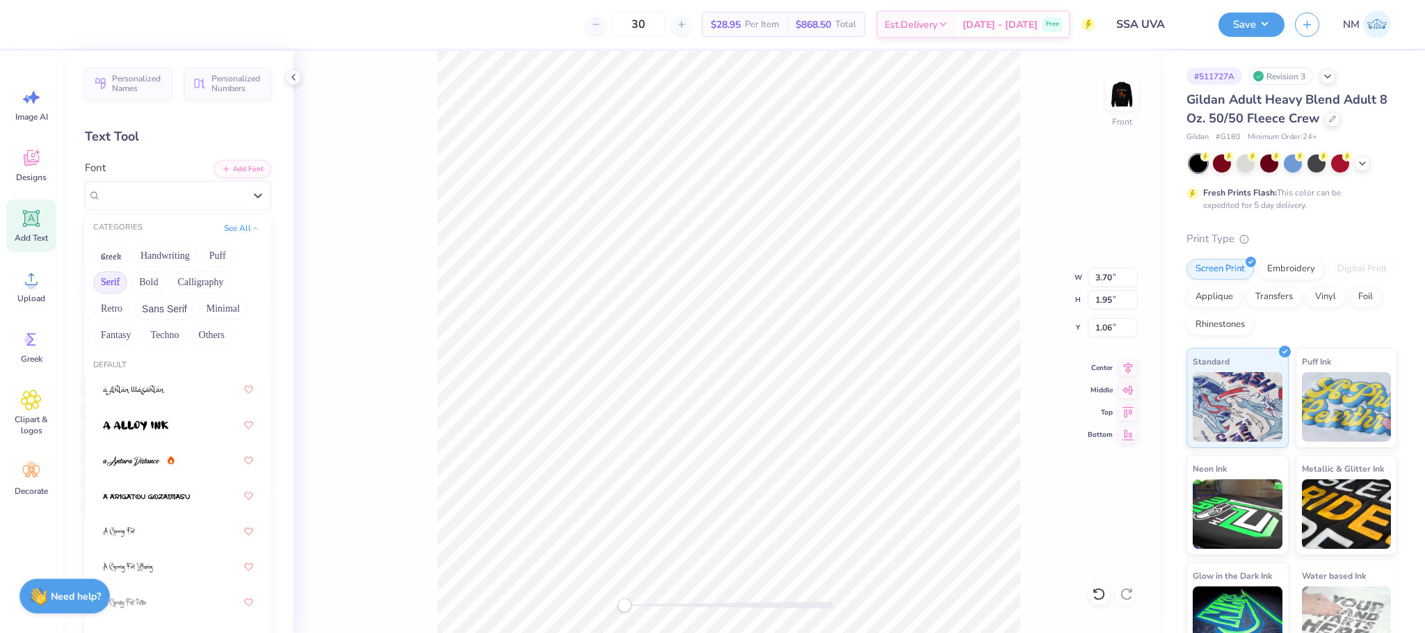
click at [103, 274] on button "Serif" at bounding box center [110, 282] width 34 height 22
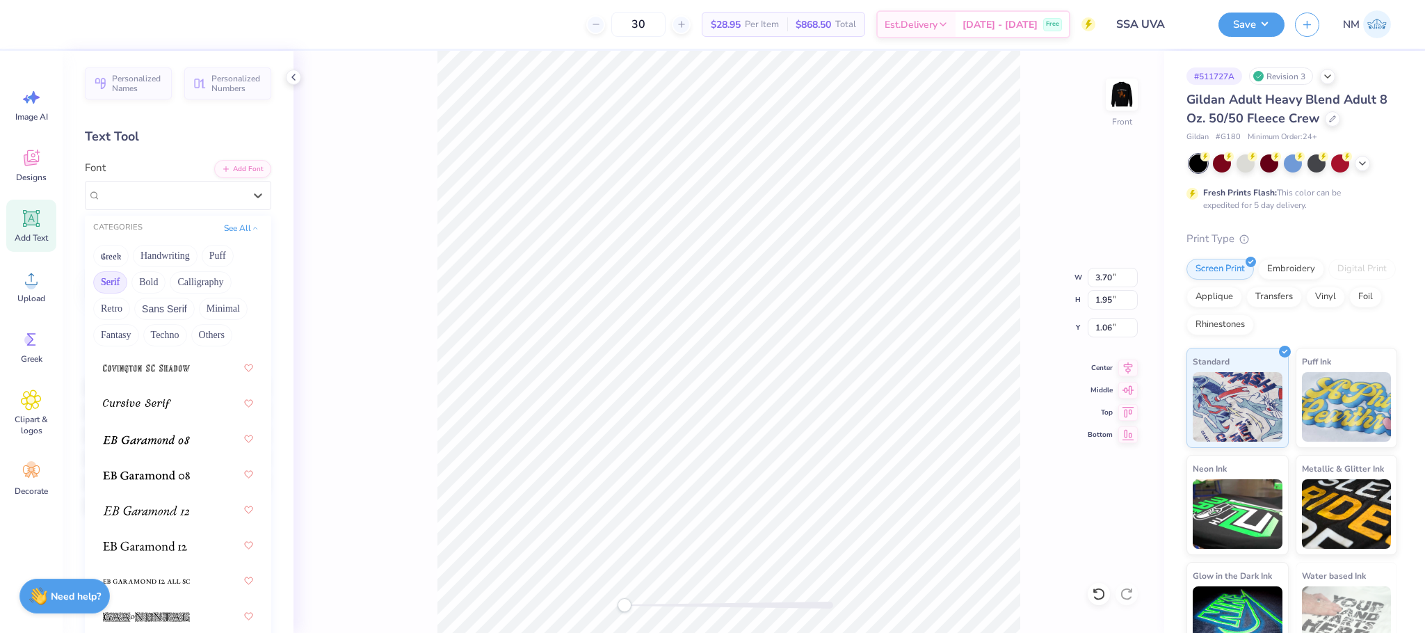
scroll to position [1144, 0]
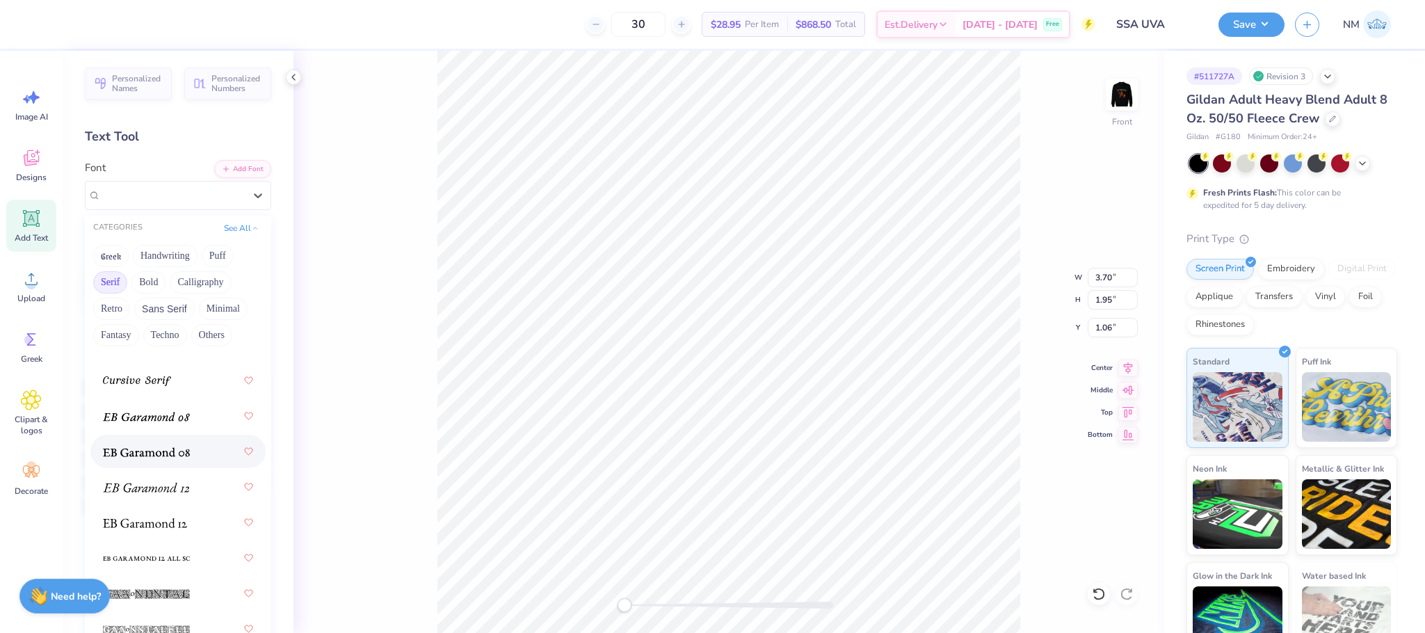
click at [149, 459] on span at bounding box center [146, 451] width 87 height 15
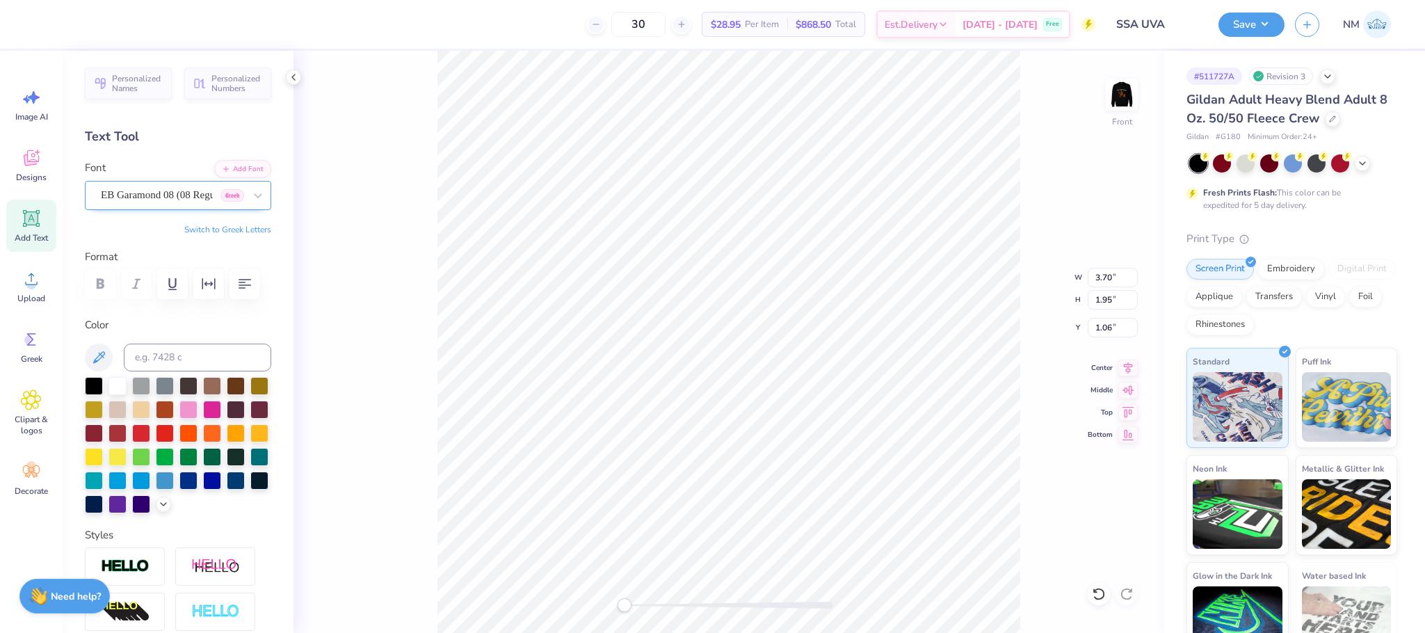
click at [193, 205] on div "EB Garamond 08 (08 Regular) Greek" at bounding box center [172, 195] width 146 height 22
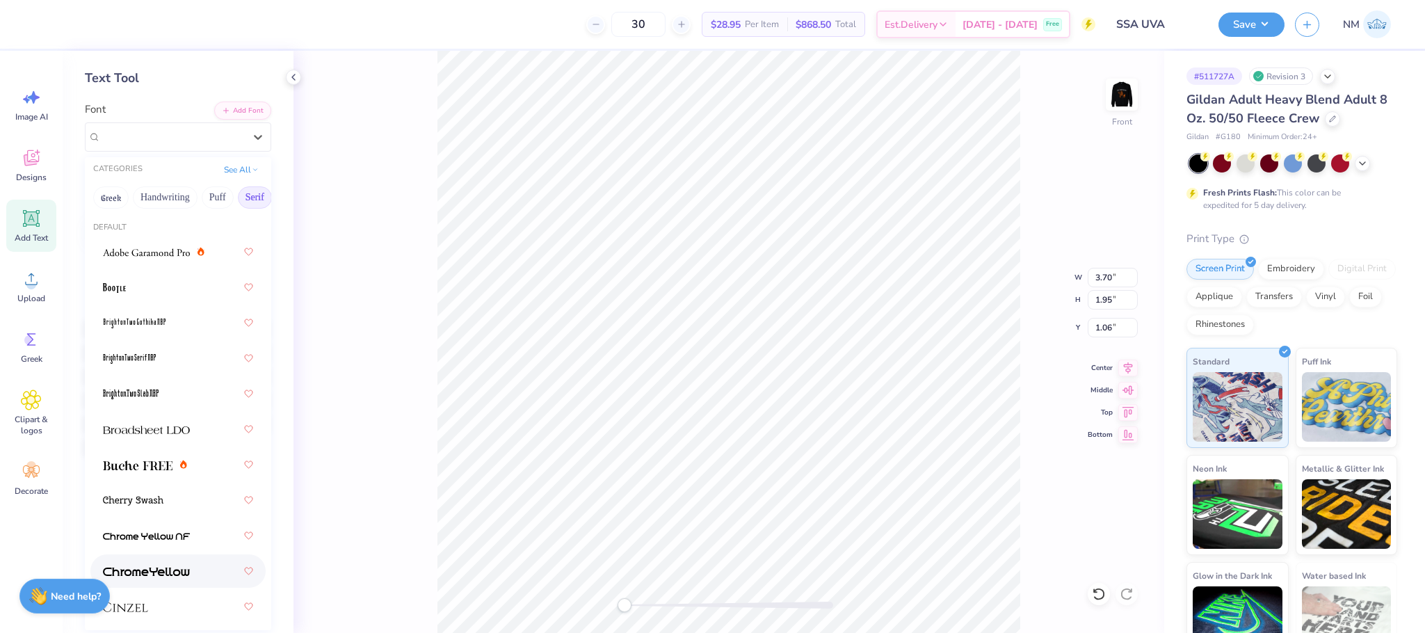
scroll to position [0, 0]
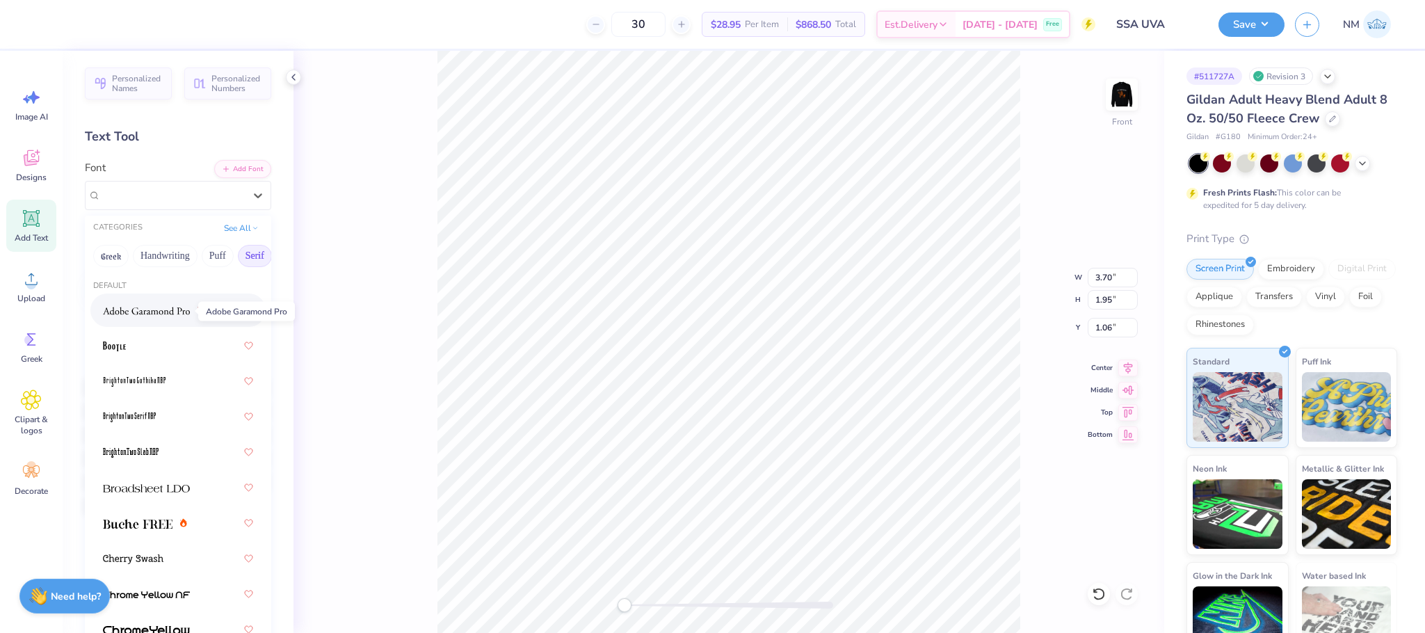
click at [151, 312] on img at bounding box center [146, 311] width 87 height 10
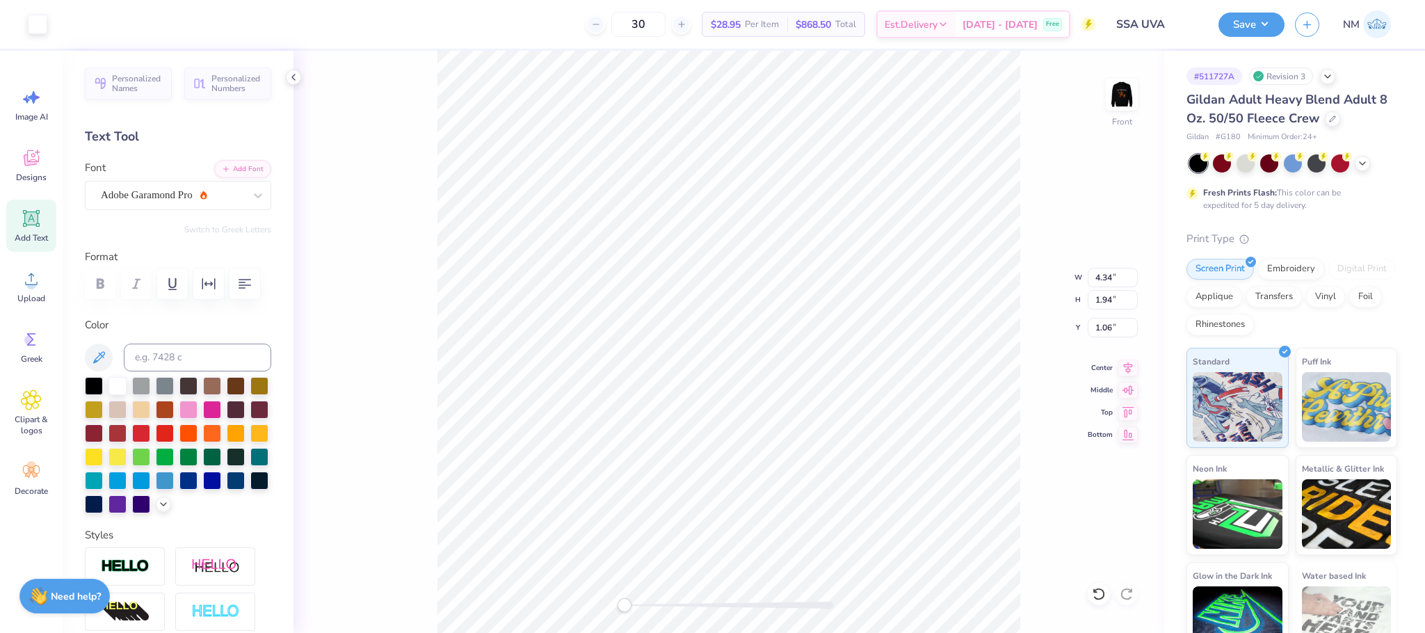
type input "1.06"
click at [1247, 17] on button "Save" at bounding box center [1251, 22] width 66 height 24
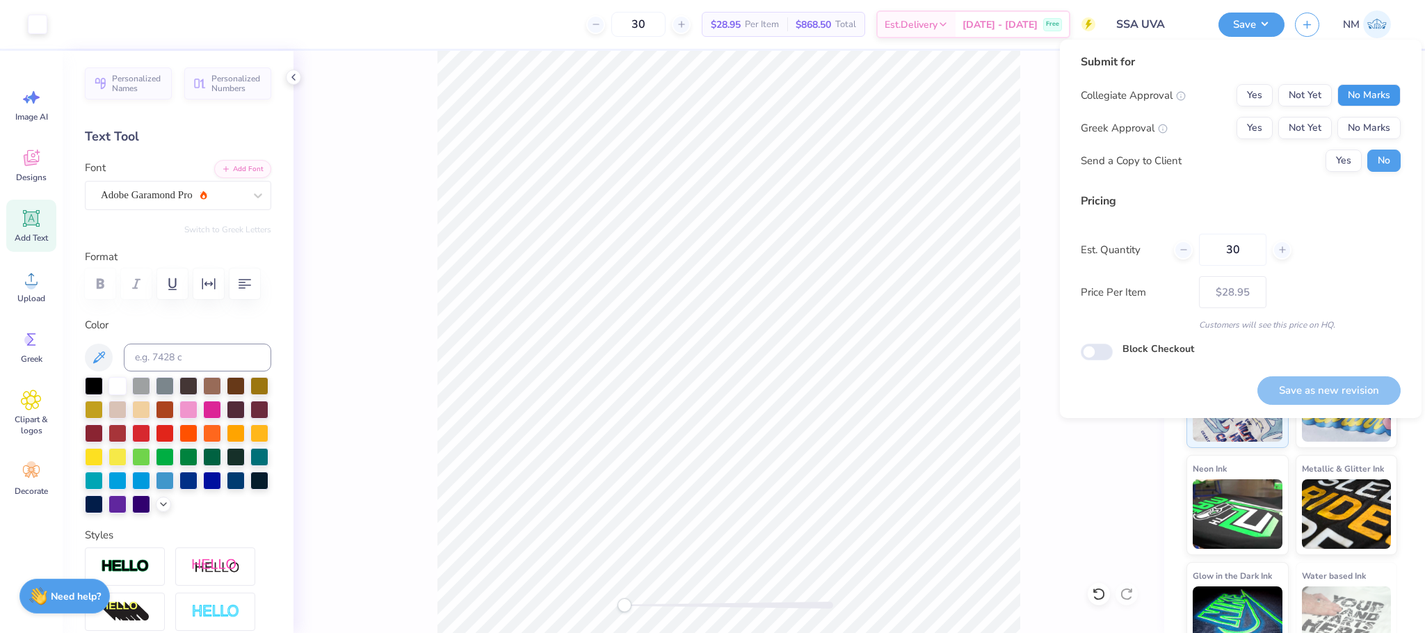
click at [1377, 88] on button "No Marks" at bounding box center [1368, 95] width 63 height 22
click at [1373, 120] on button "No Marks" at bounding box center [1368, 128] width 63 height 22
click at [1341, 152] on button "Yes" at bounding box center [1343, 161] width 36 height 22
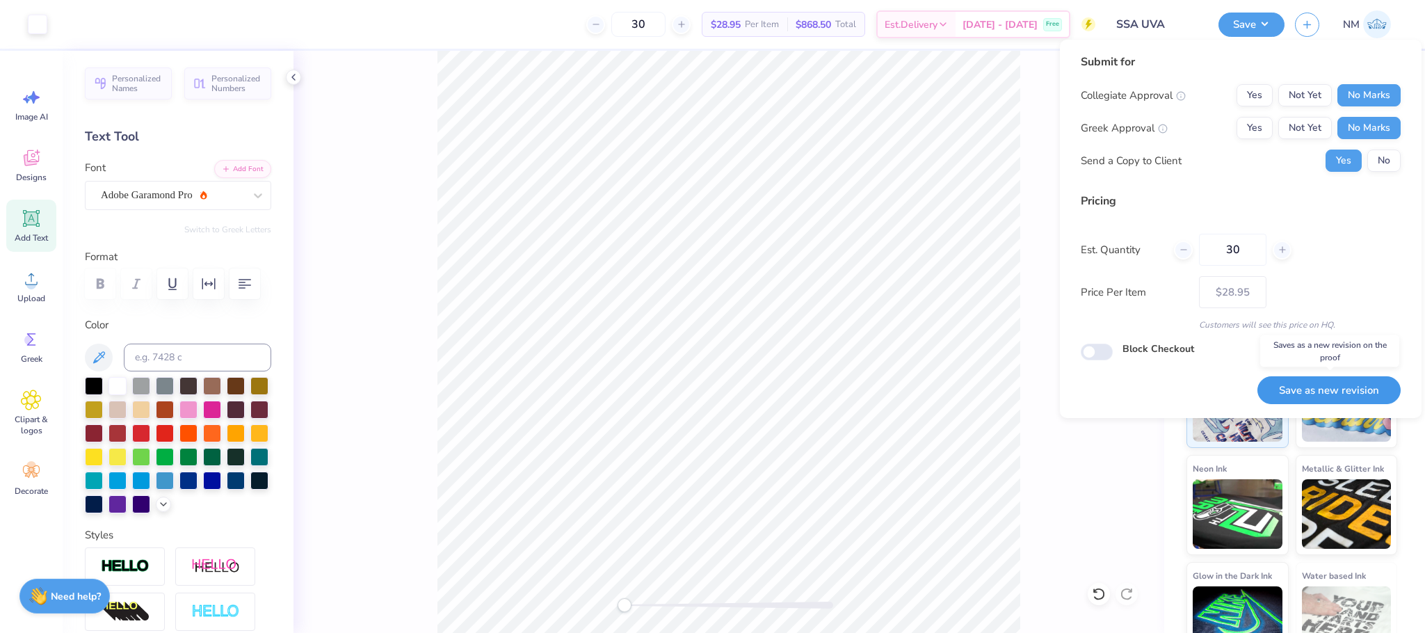
click at [1307, 382] on button "Save as new revision" at bounding box center [1328, 390] width 143 height 29
type input "$28.95"
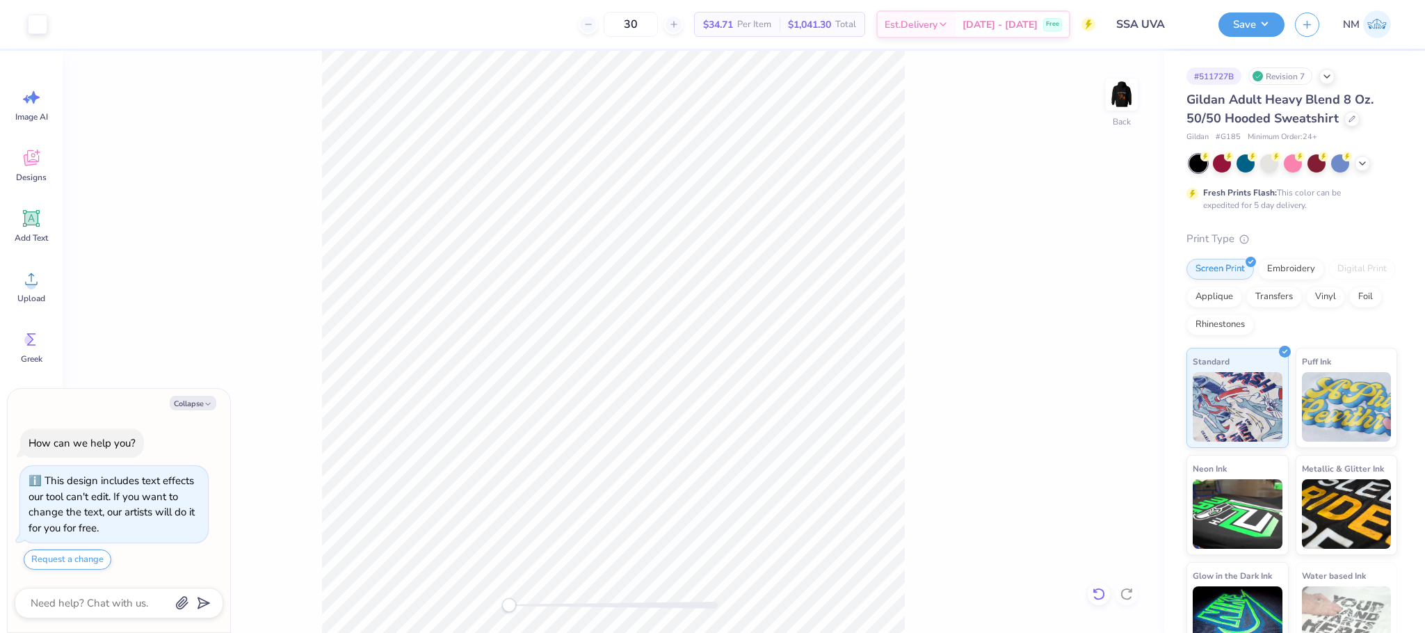
click at [1096, 599] on icon at bounding box center [1099, 594] width 14 height 14
type textarea "x"
type input "9.24"
type input "7.46"
type input "0.96"
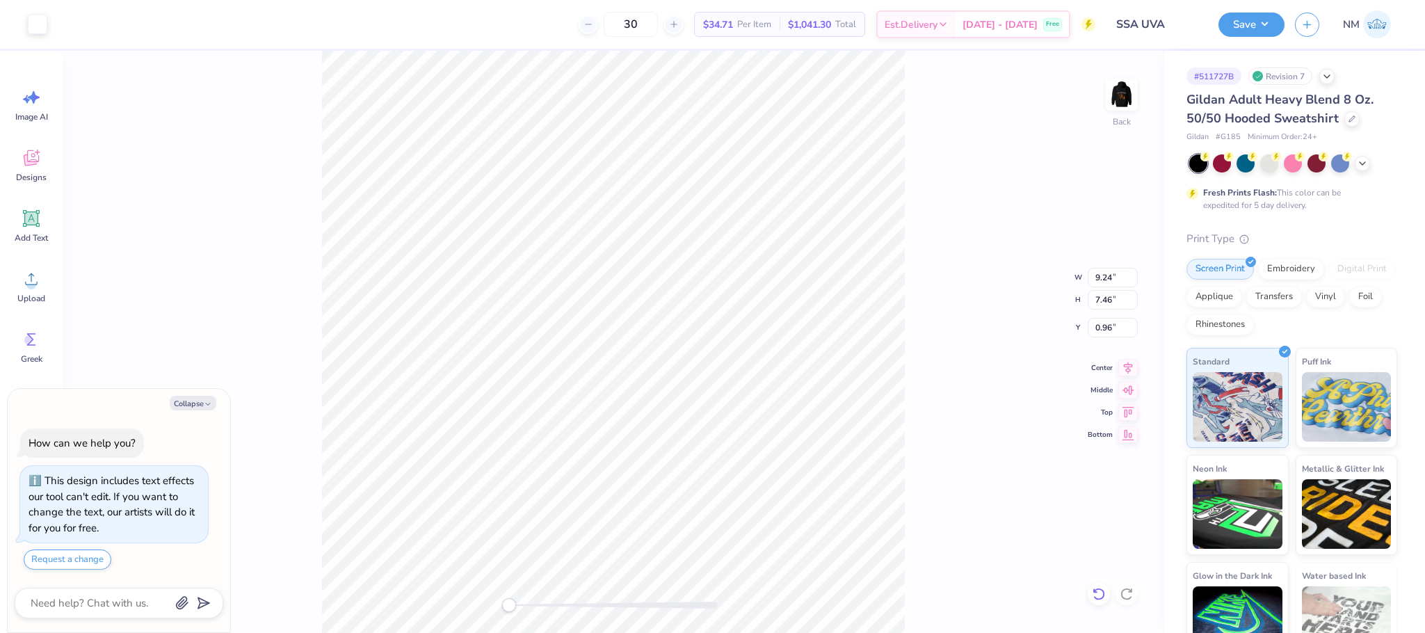
click at [1100, 591] on icon at bounding box center [1099, 594] width 14 height 14
type textarea "x"
type input "1.52"
type input "0.64"
type input "3.59"
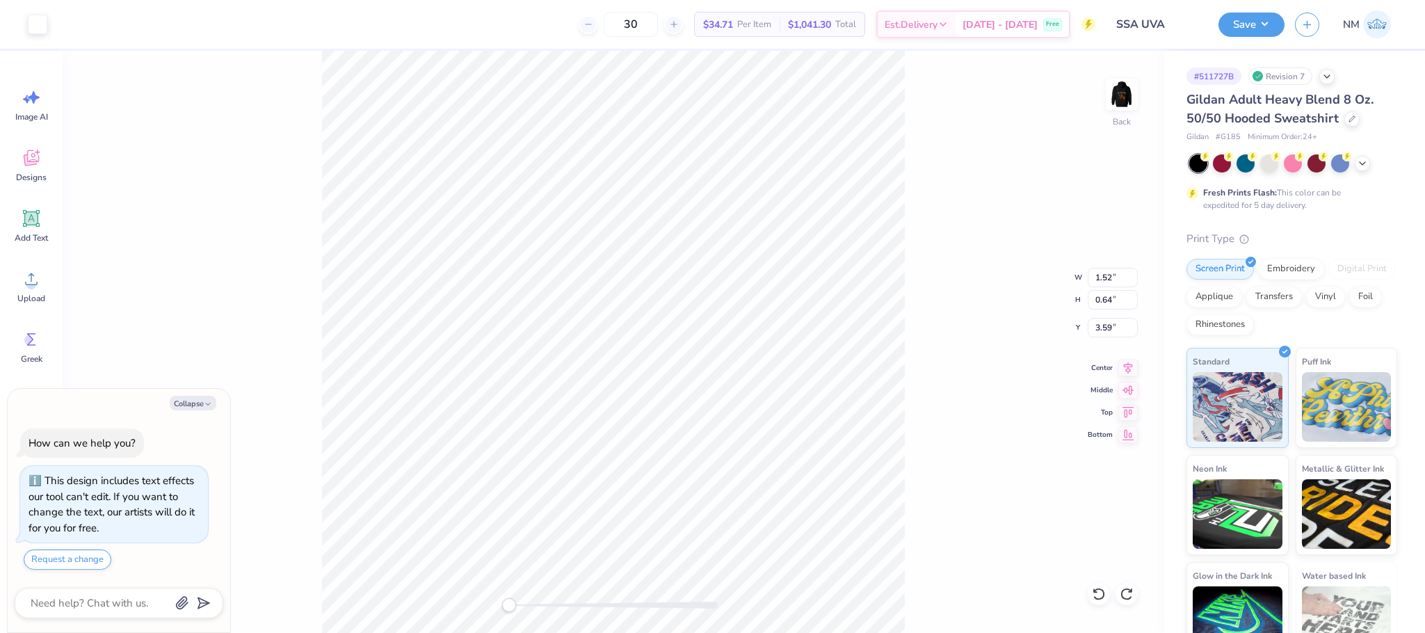
type textarea "x"
type input "6.19"
type input "4.51"
type input "2.19"
click at [200, 405] on button "Collapse" at bounding box center [193, 403] width 47 height 15
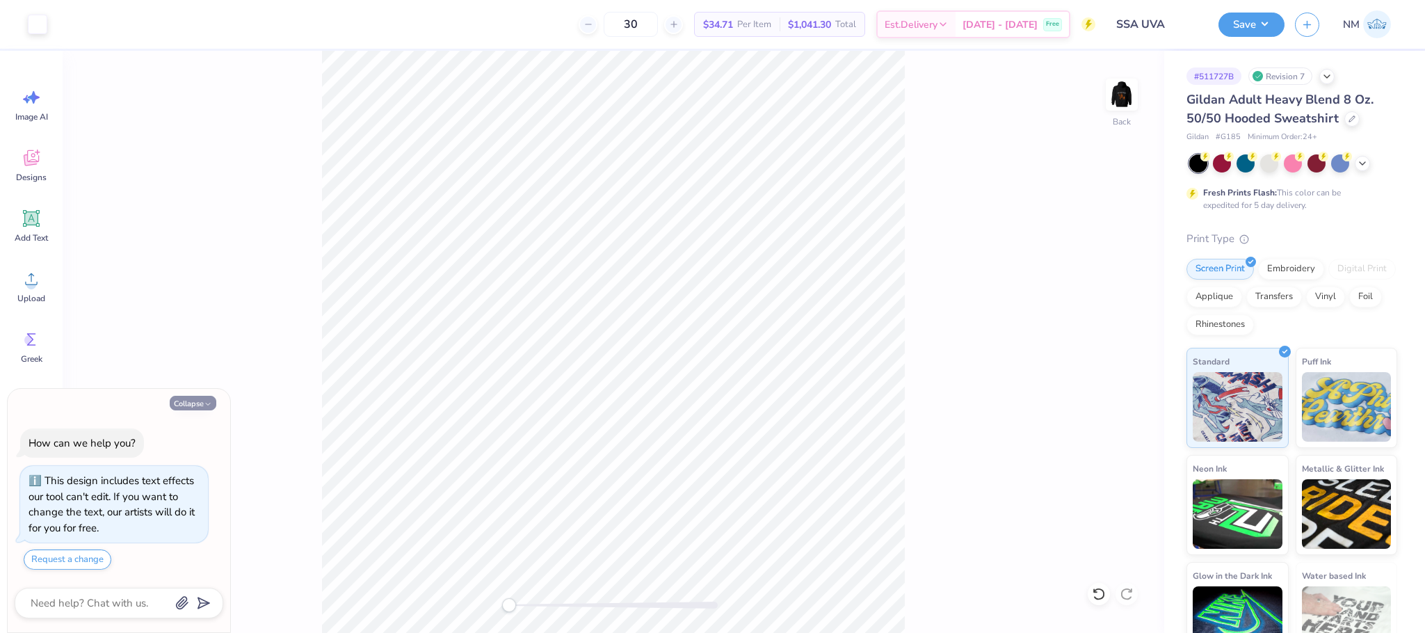
type textarea "x"
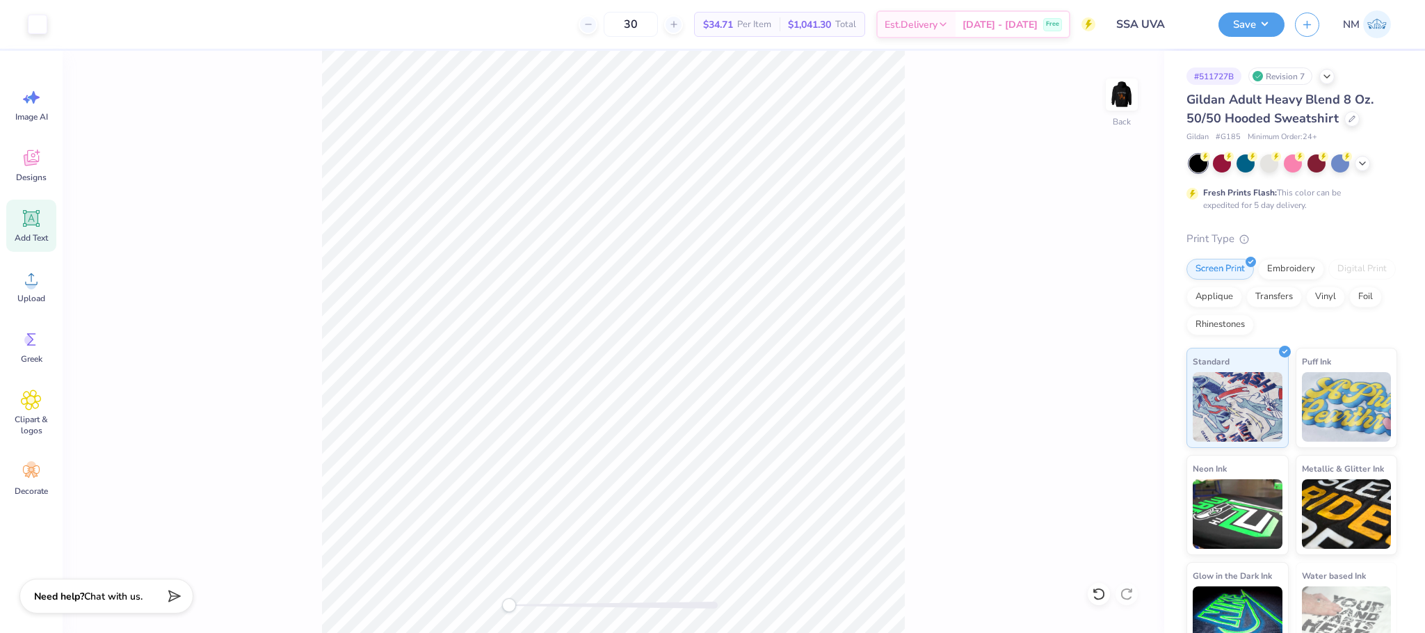
click at [33, 224] on icon at bounding box center [31, 218] width 13 height 13
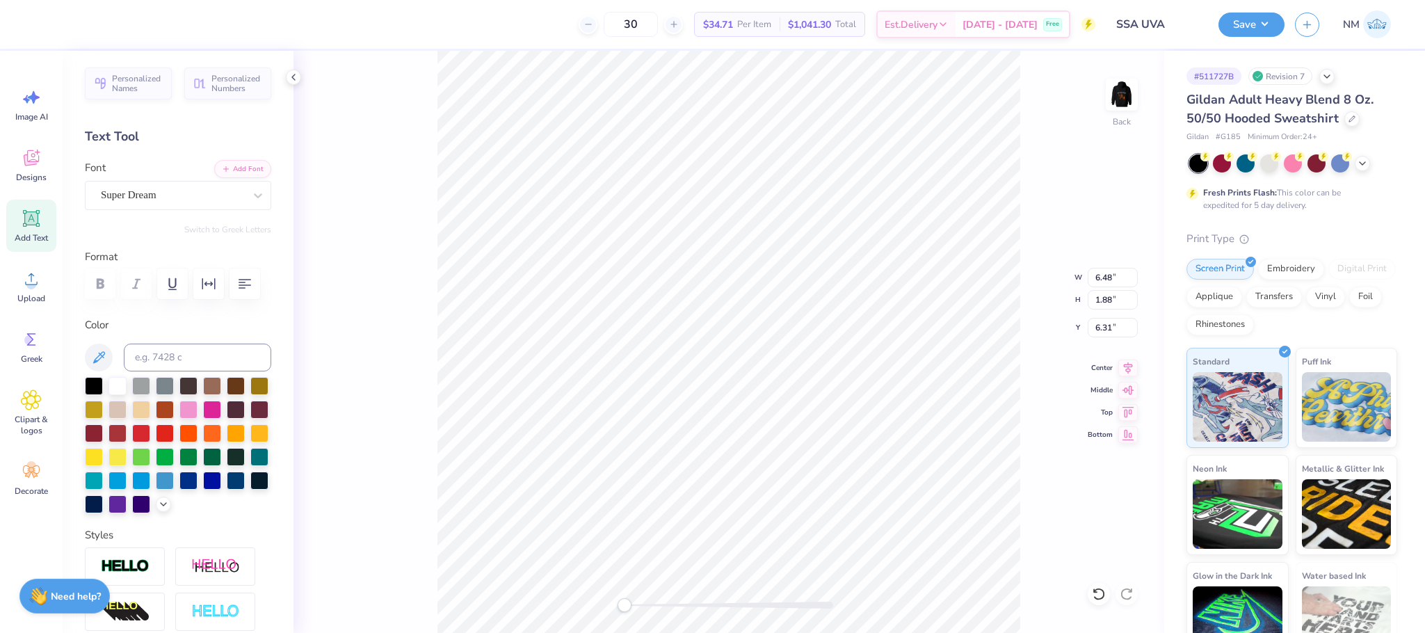
scroll to position [17, 2]
type textarea "T"
type textarea "A"
type textarea "SIKH STUDENT ASSOCIATION"
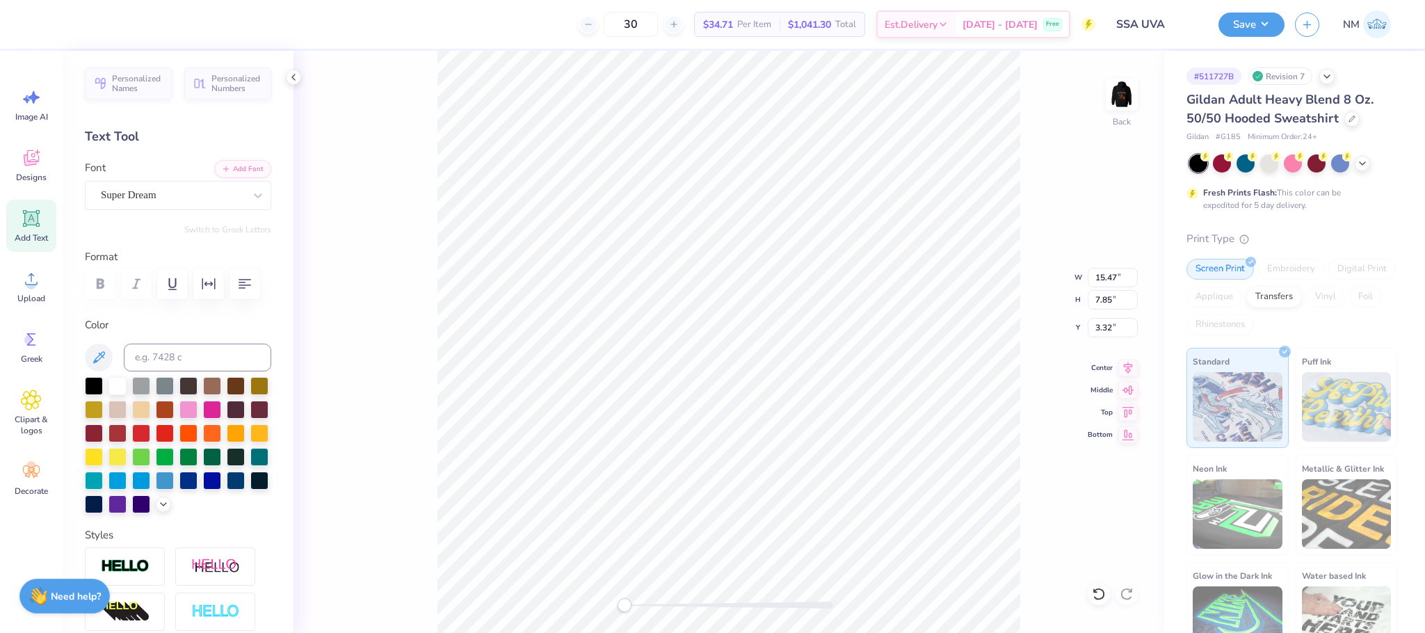
scroll to position [17, 2]
type textarea "SIKH STUDENT ASSOCIATION"
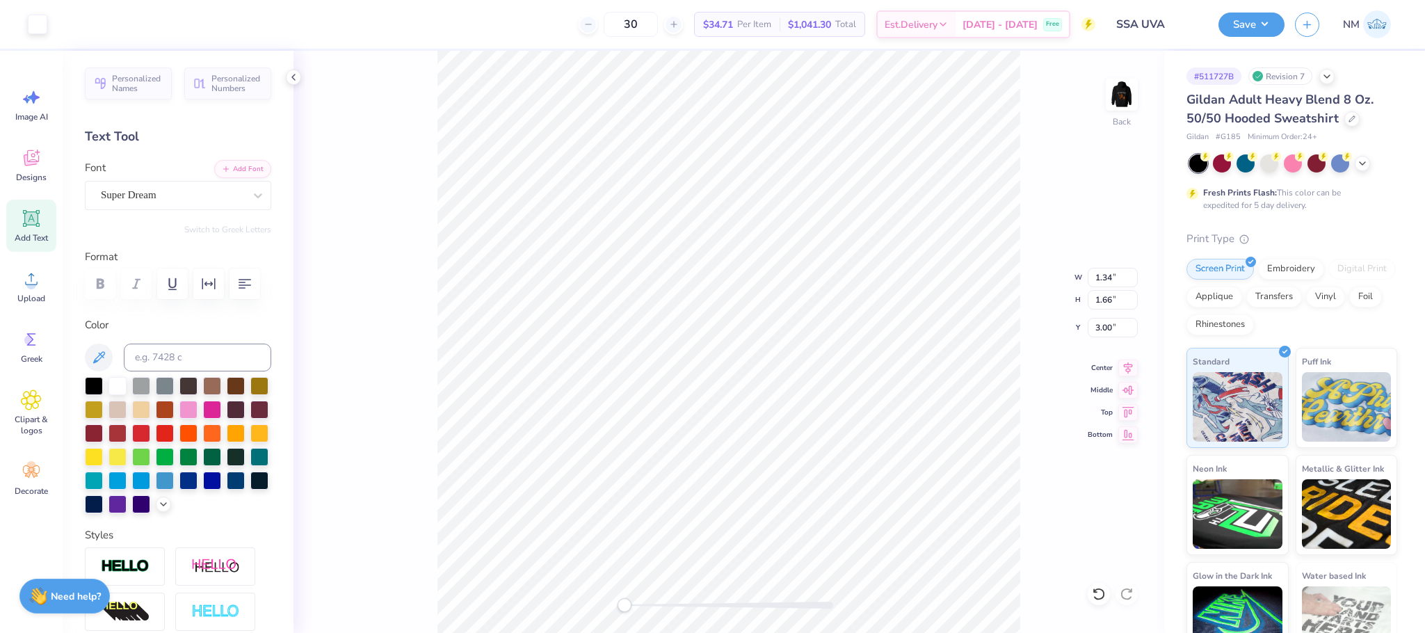
type input "1.34"
type input "1.66"
click at [156, 190] on div "Super Dream" at bounding box center [172, 195] width 146 height 22
click at [150, 306] on img at bounding box center [146, 311] width 87 height 10
type input "adob"
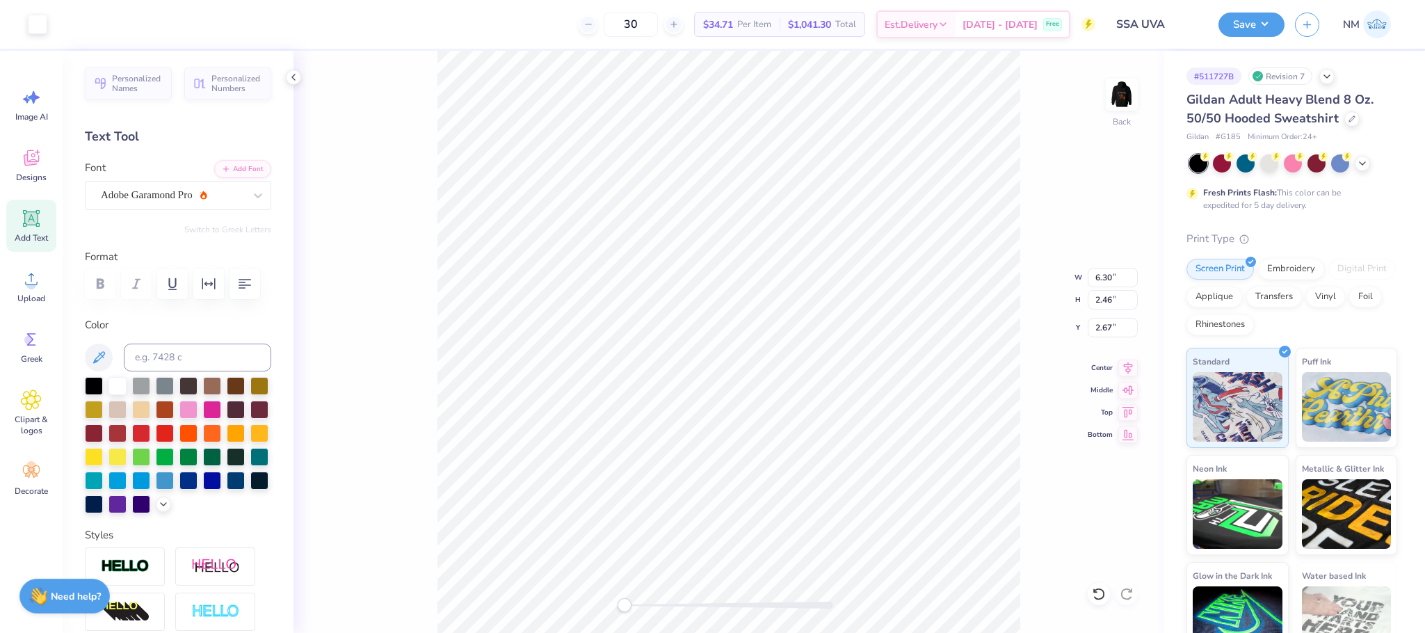
type input "3.00"
type input "4.59"
type input "1.62"
type input "3.00"
type input "5.82"
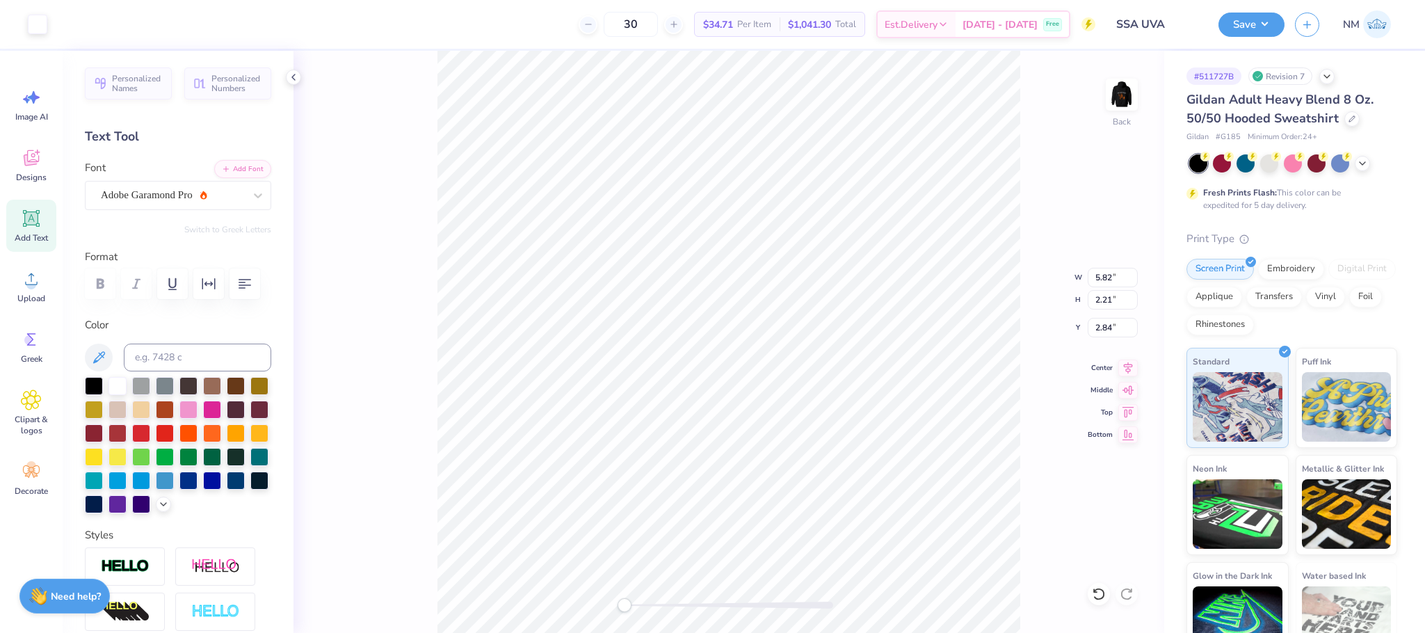
type input "2.21"
type input "2.84"
type input "3.00"
type input "5.97"
type input "2.28"
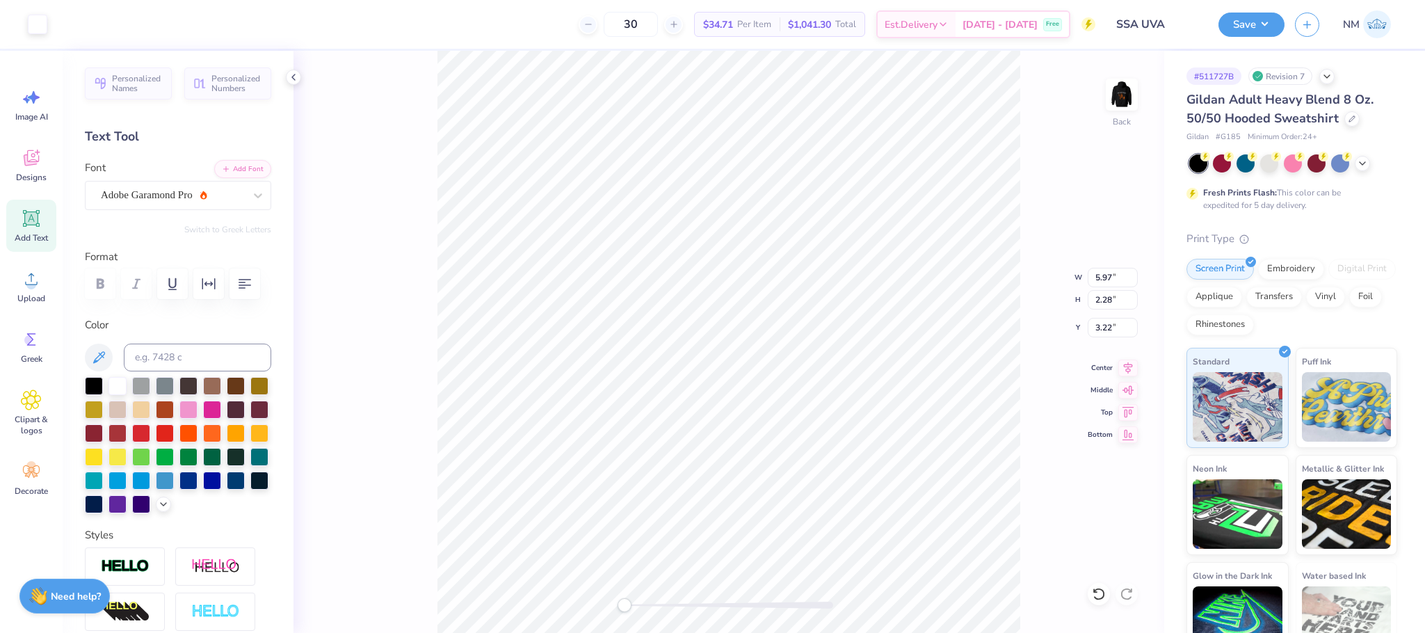
type input "3.00"
click at [1127, 92] on img at bounding box center [1122, 95] width 56 height 56
click at [1123, 82] on img at bounding box center [1122, 95] width 56 height 56
click at [1263, 17] on button "Save" at bounding box center [1251, 22] width 66 height 24
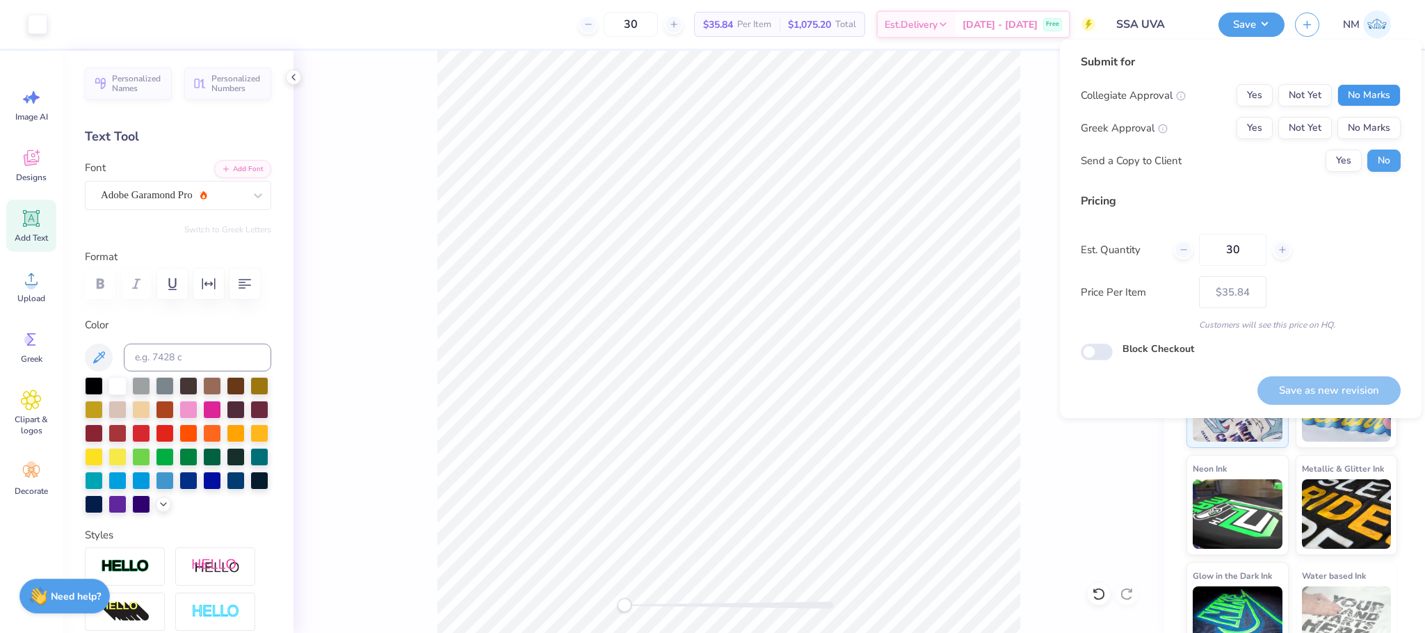
click at [1371, 96] on button "No Marks" at bounding box center [1368, 95] width 63 height 22
click at [1371, 117] on button "No Marks" at bounding box center [1368, 128] width 63 height 22
click at [1348, 150] on button "Yes" at bounding box center [1343, 161] width 36 height 22
